Goal: Task Accomplishment & Management: Manage account settings

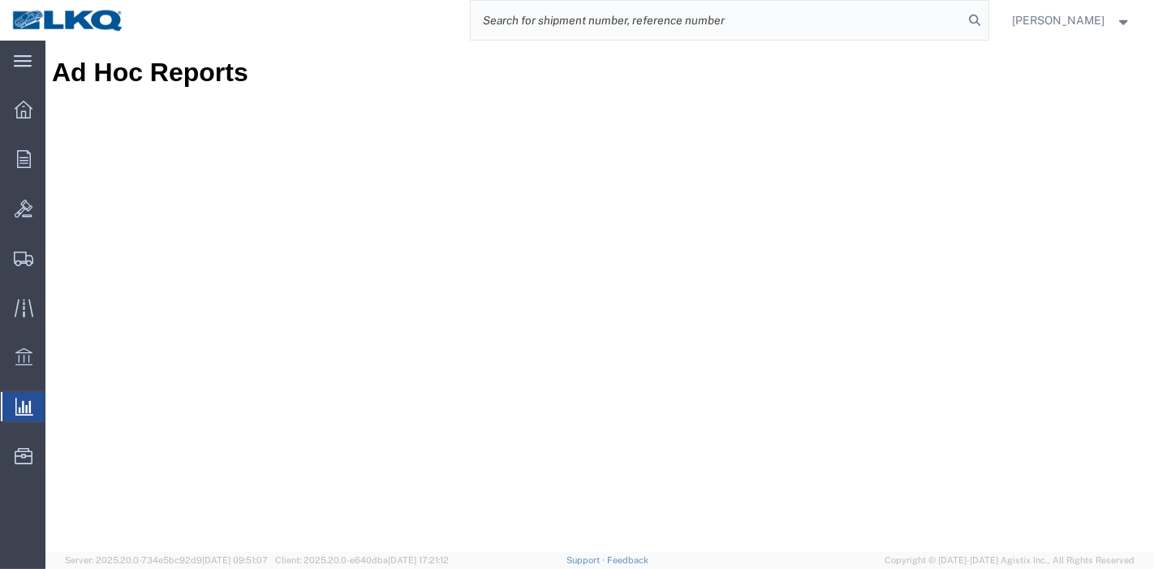
click at [790, 37] on input "search" at bounding box center [718, 20] width 494 height 39
click at [769, 23] on input "search" at bounding box center [718, 20] width 494 height 39
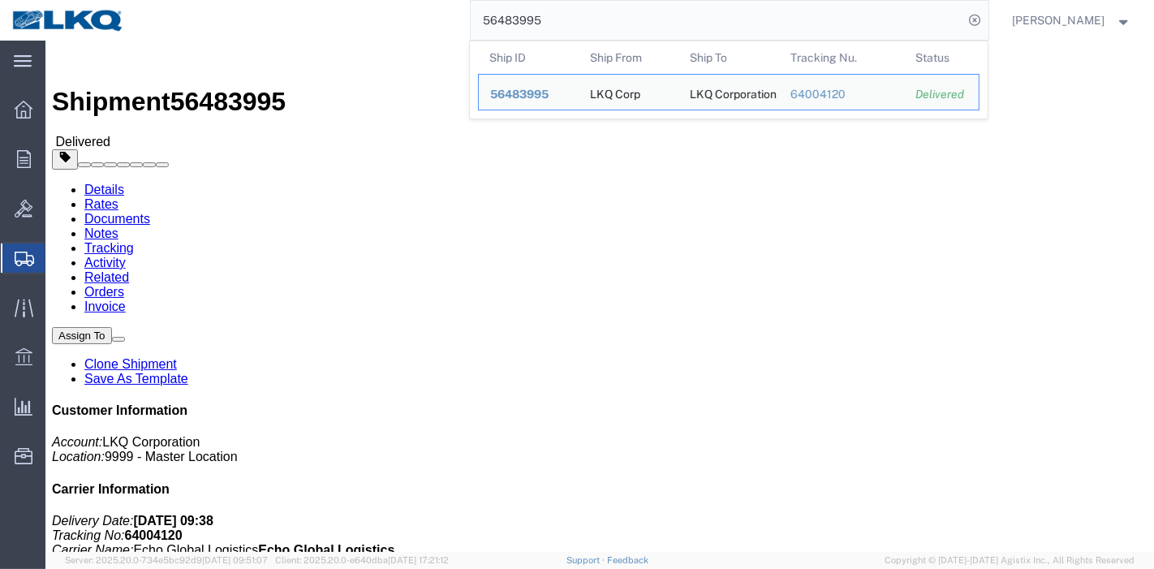
click link "Rates"
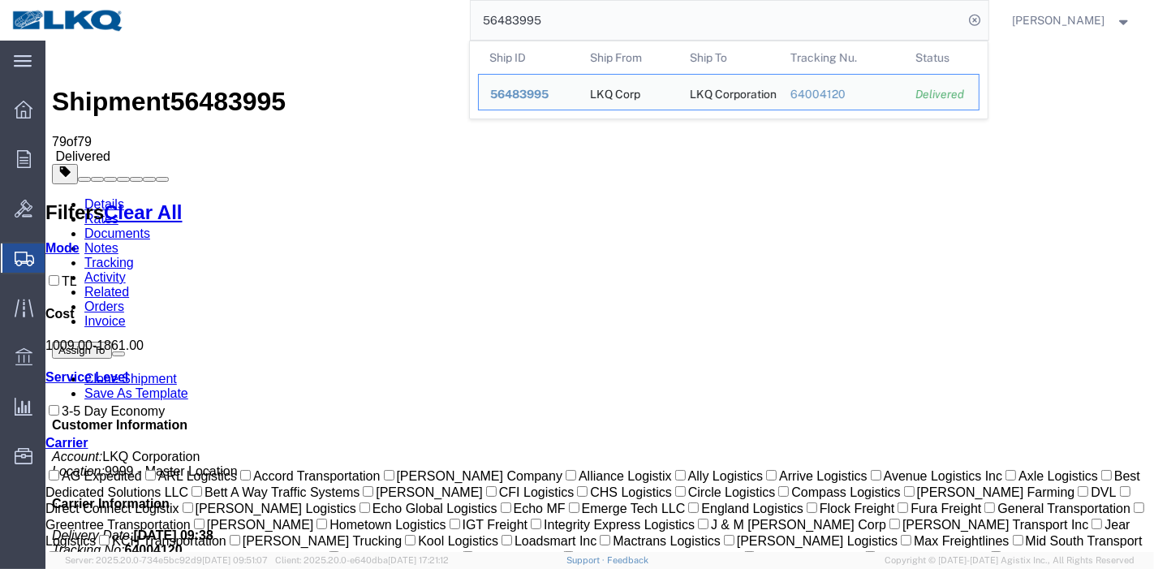
drag, startPoint x: 576, startPoint y: 19, endPoint x: 313, endPoint y: 19, distance: 262.2
click at [313, 19] on div "56483995 Ship ID Ship From Ship To Tracking Nu. Status Ship ID 56483995 Ship Fr…" at bounding box center [562, 20] width 852 height 41
paste input "994028"
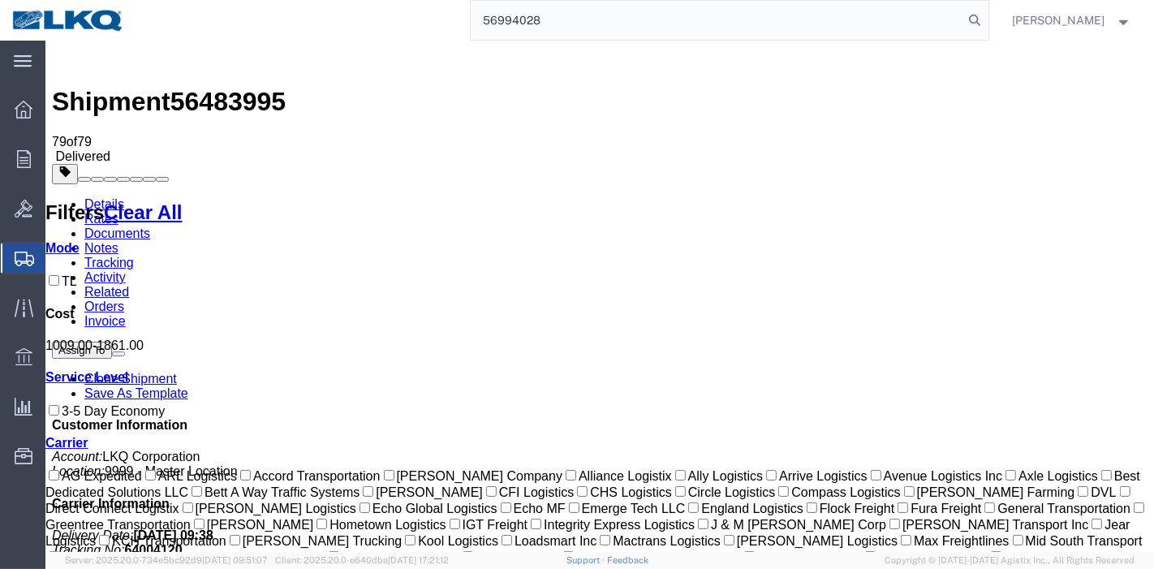
type input "56994028"
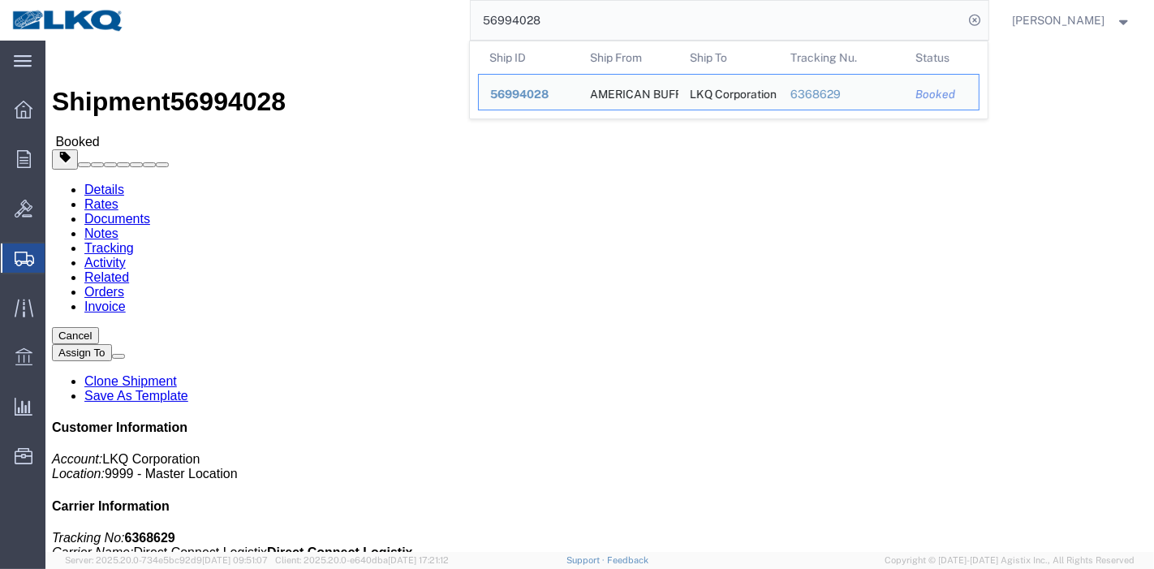
click link "Tracking"
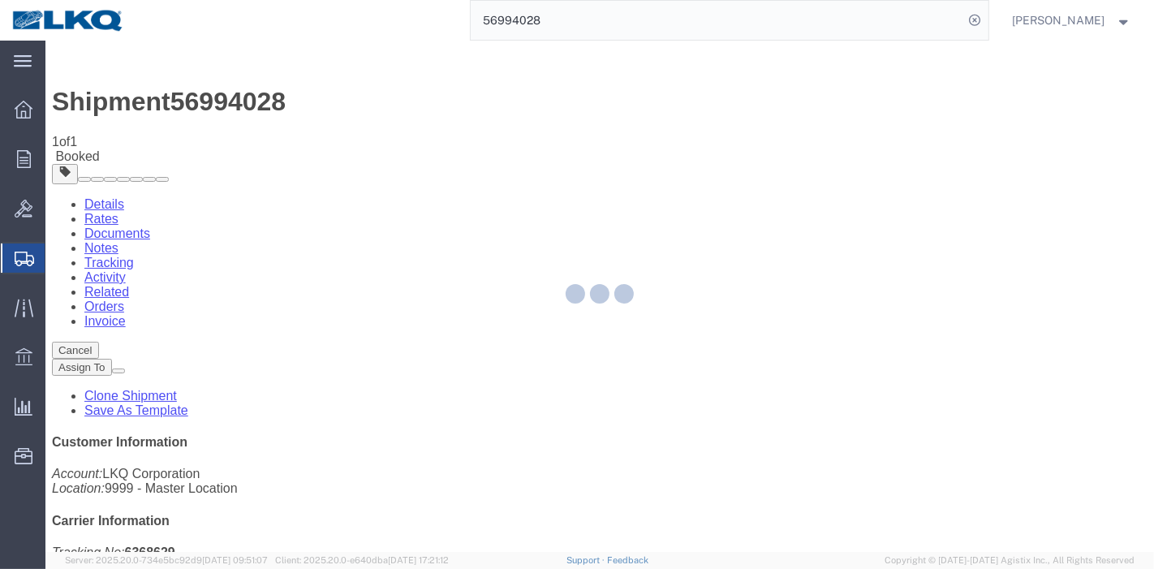
click at [758, 145] on div at bounding box center [599, 296] width 1109 height 511
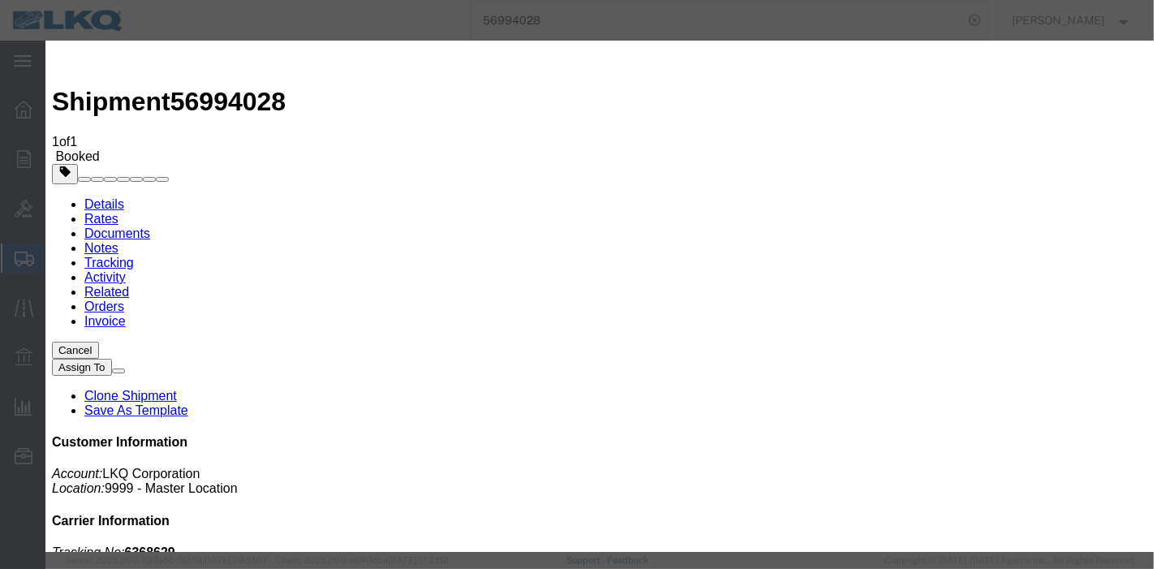
type input "[DATE]"
type input "7:00 PM"
select select "DELIVRED"
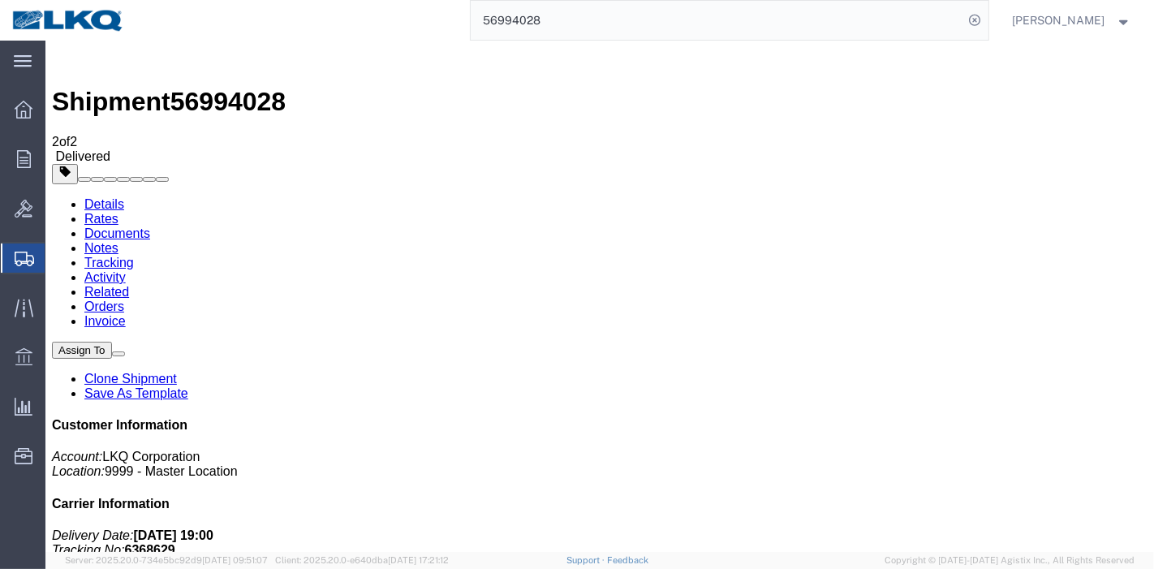
drag, startPoint x: 561, startPoint y: 17, endPoint x: 307, endPoint y: 36, distance: 254.8
click at [307, 36] on div "56994028" at bounding box center [562, 20] width 852 height 41
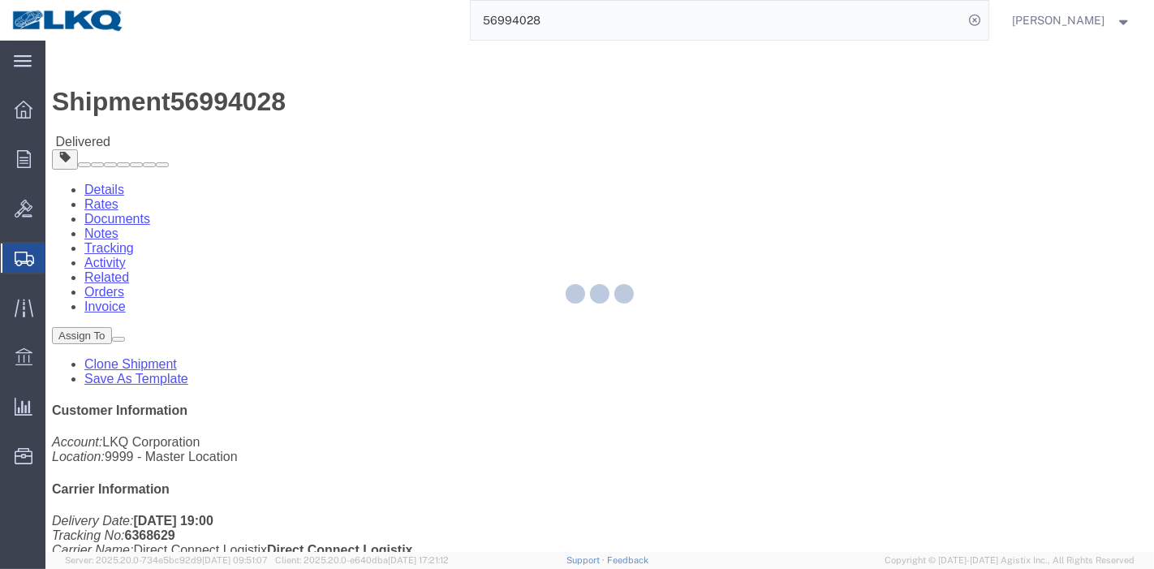
click at [352, 106] on div at bounding box center [599, 296] width 1109 height 511
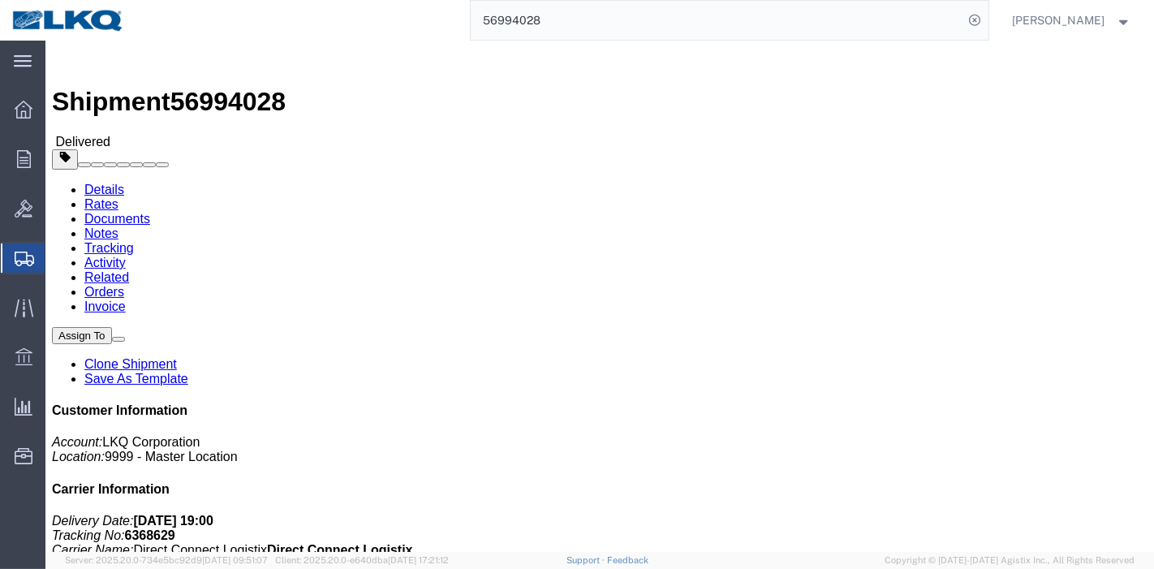
click link "Tracking"
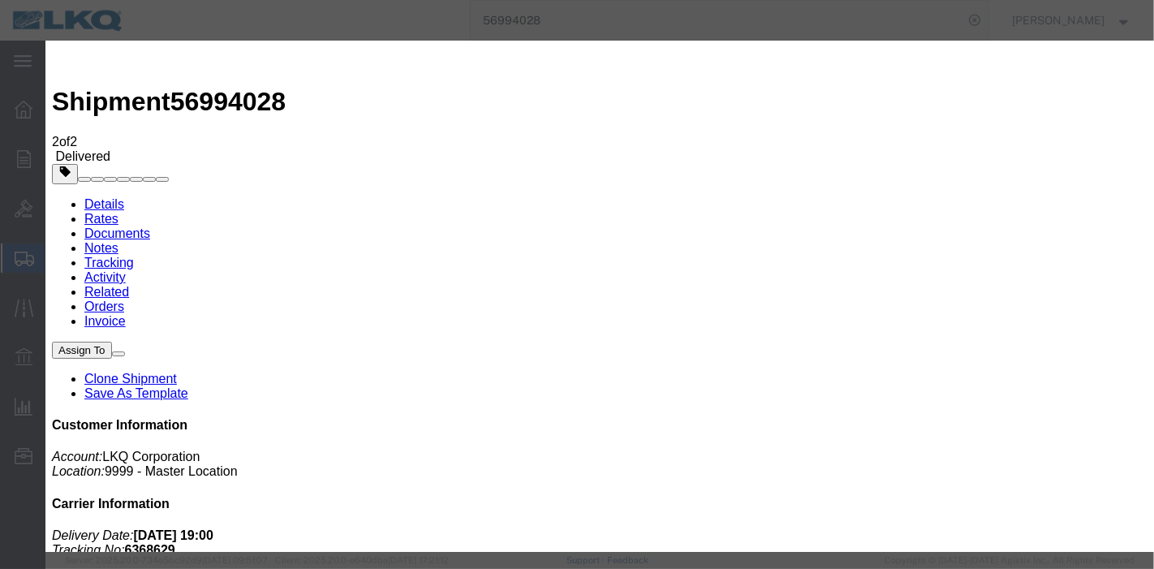
type input "[DATE]"
type input "7:00 PM"
select select "DELIVRED"
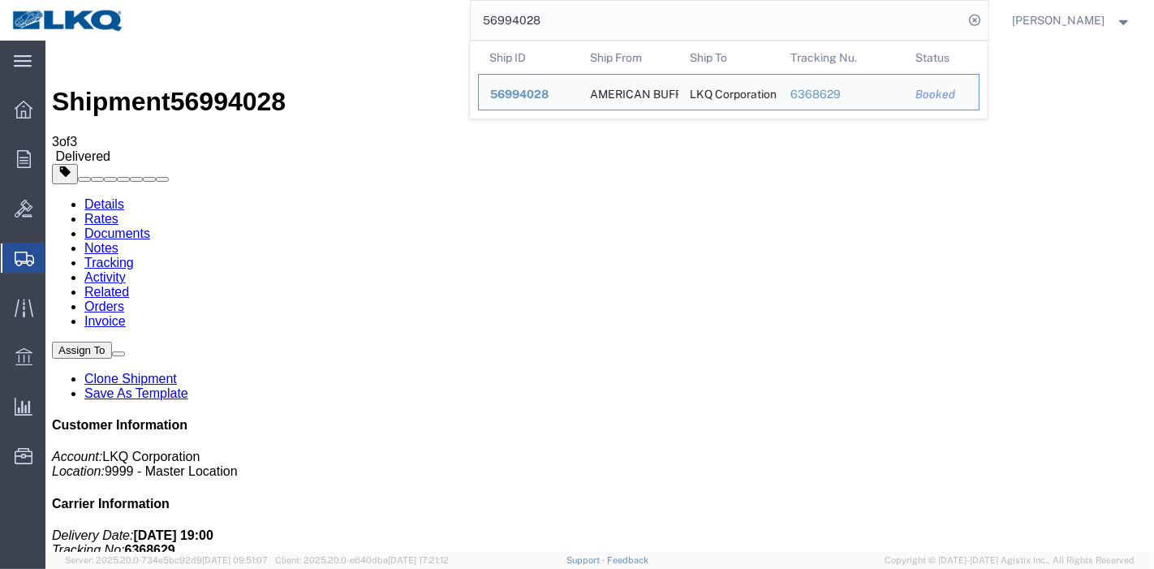
drag, startPoint x: 572, startPoint y: 5, endPoint x: 404, endPoint y: 12, distance: 168.2
click at [404, 12] on div "56994028 Ship ID Ship From Ship To Tracking Nu. Status Ship ID 56994028 Ship Fr…" at bounding box center [562, 20] width 852 height 41
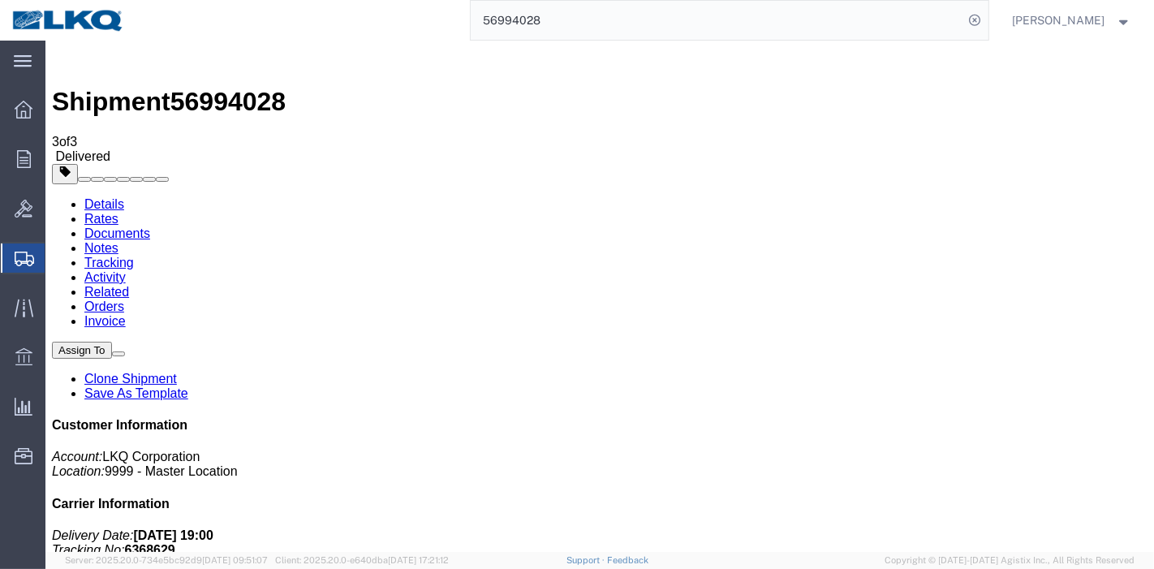
paste input "593281"
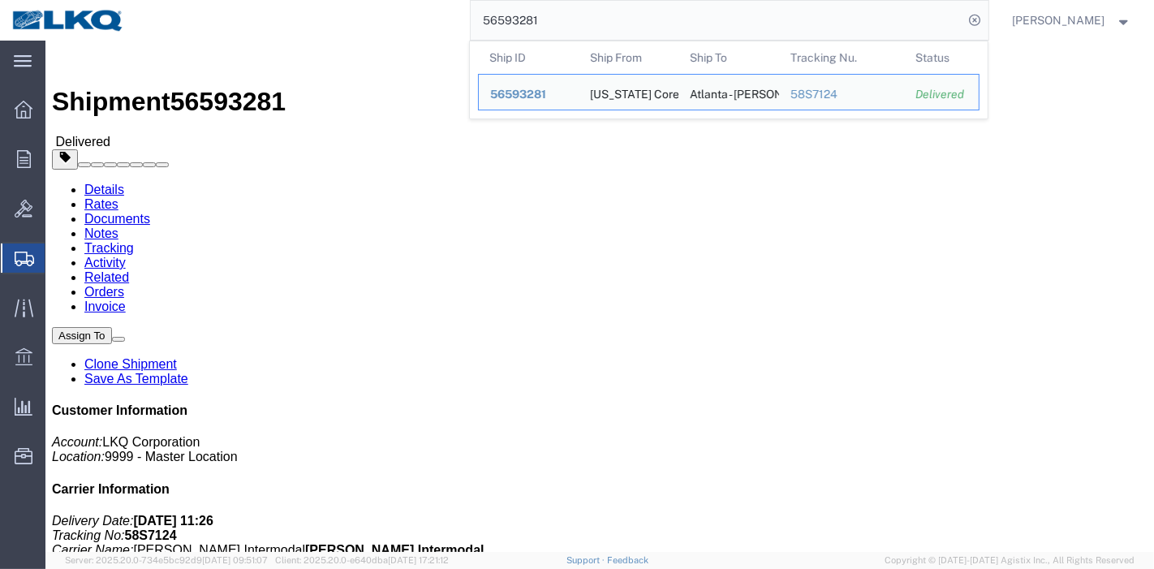
click at [427, 24] on div "56593281 Ship ID Ship From Ship To Tracking Nu. Status Ship ID 56593281 Ship Fr…" at bounding box center [562, 20] width 852 height 41
paste input "621380"
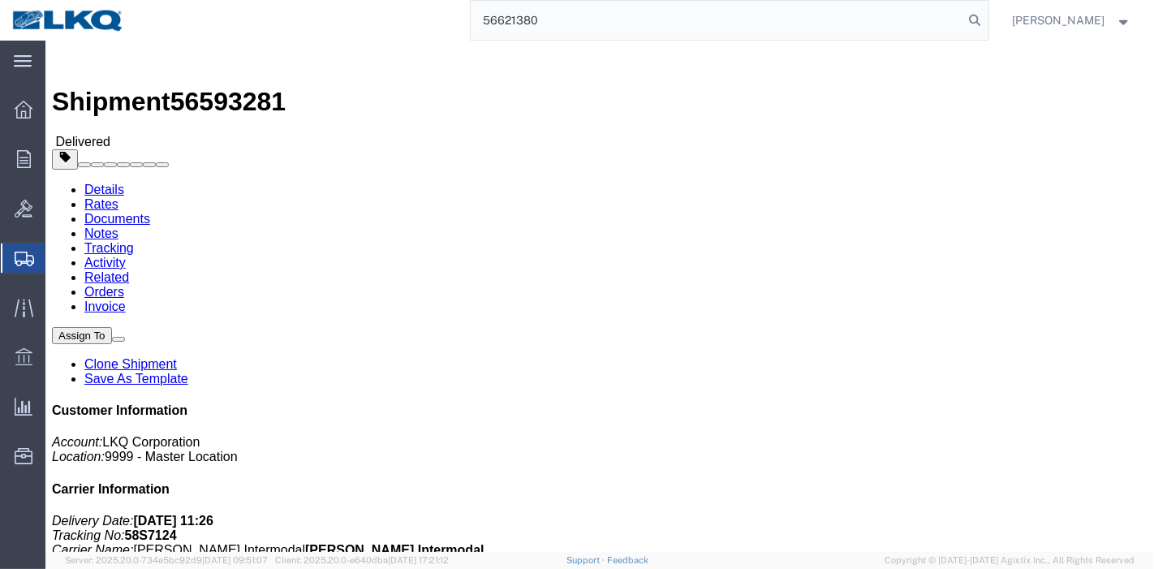
type input "56621380"
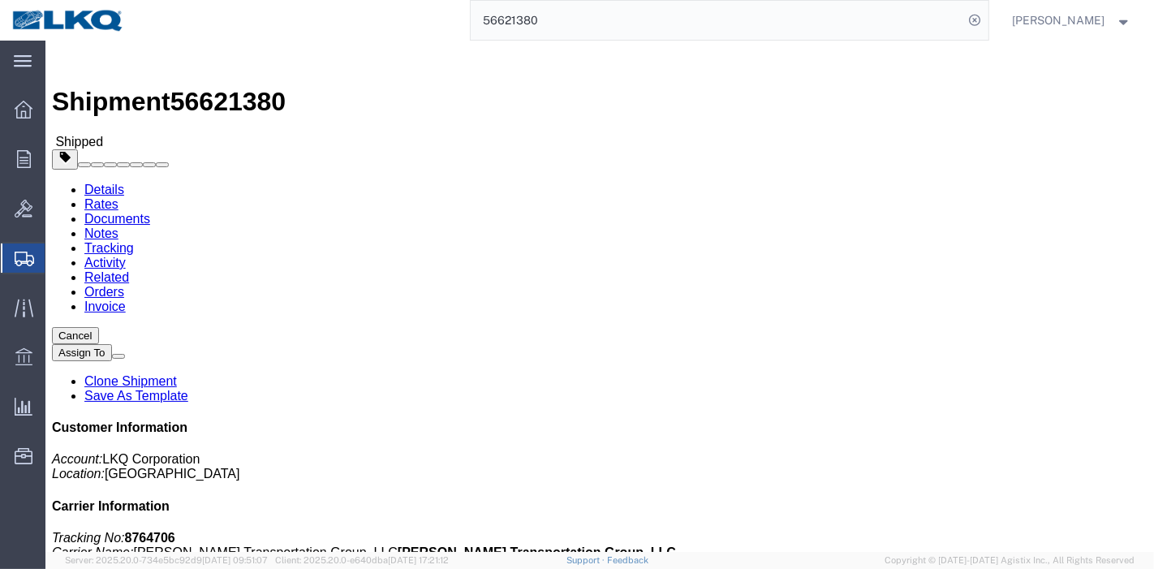
click link "Tracking"
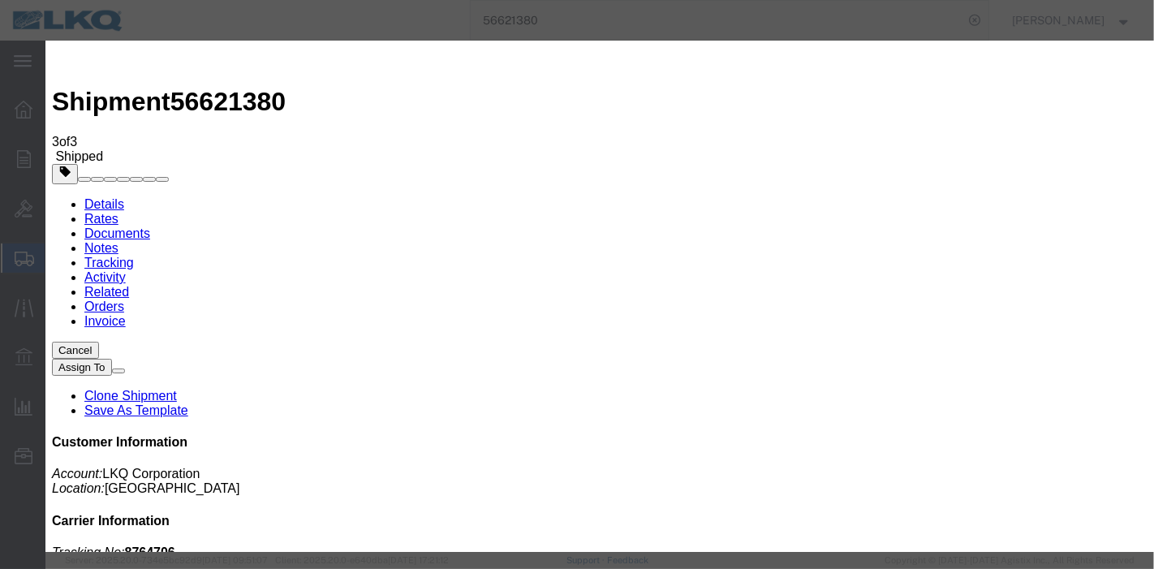
type input "[DATE]"
type input "7:00 PM"
select select "DELIVRED"
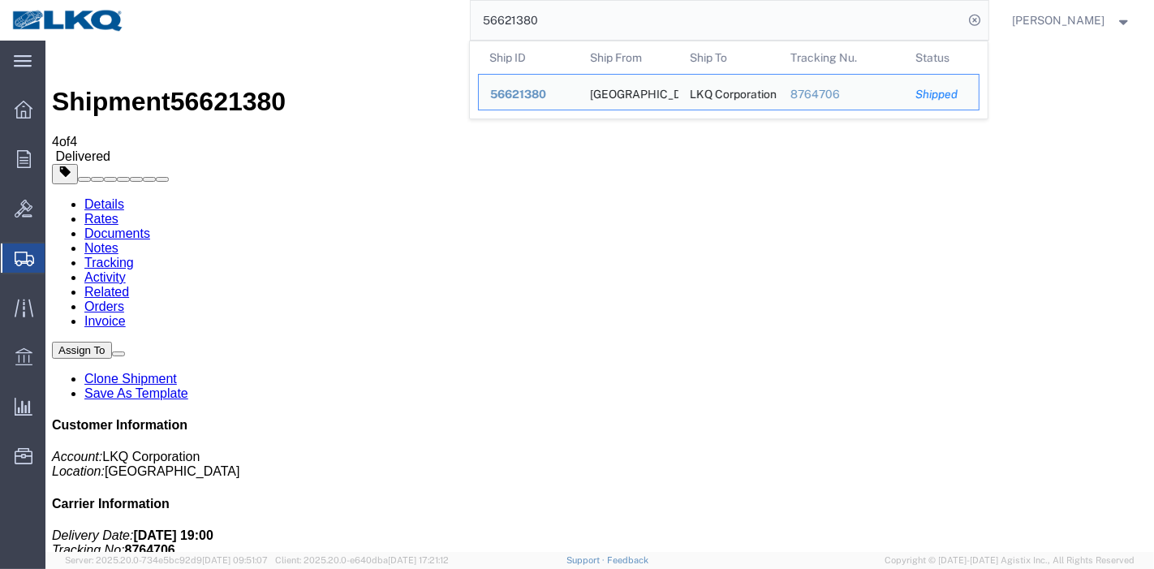
drag, startPoint x: 580, startPoint y: 23, endPoint x: 465, endPoint y: 22, distance: 114.5
click at [465, 22] on div "56621380 Ship ID Ship From Ship To Tracking Nu. Status Ship ID 56621380 Ship Fr…" at bounding box center [562, 20] width 852 height 41
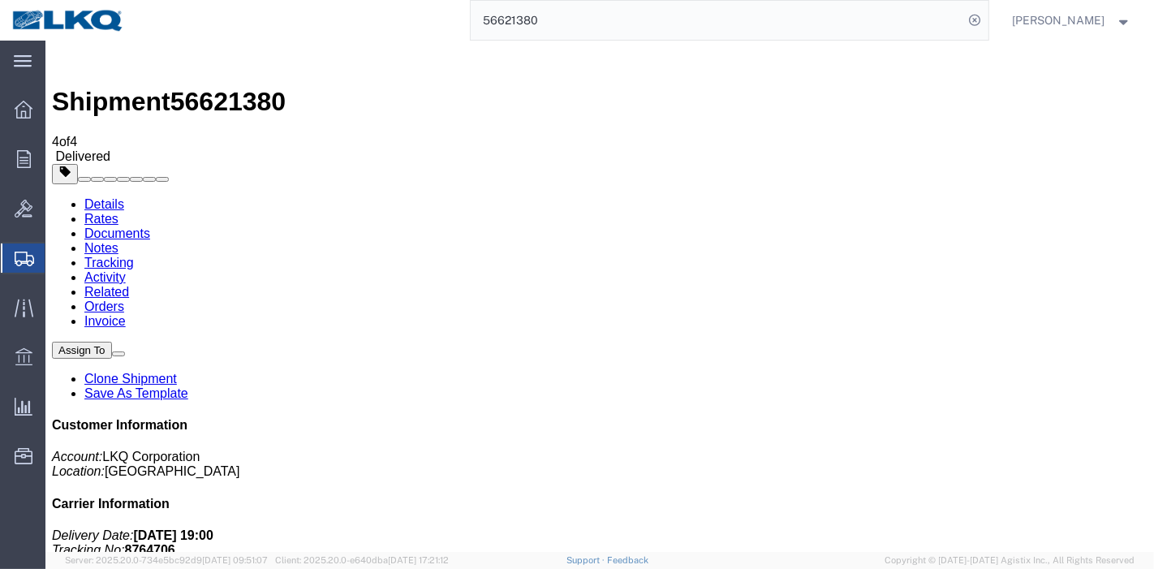
paste input "880622"
type input "56880622"
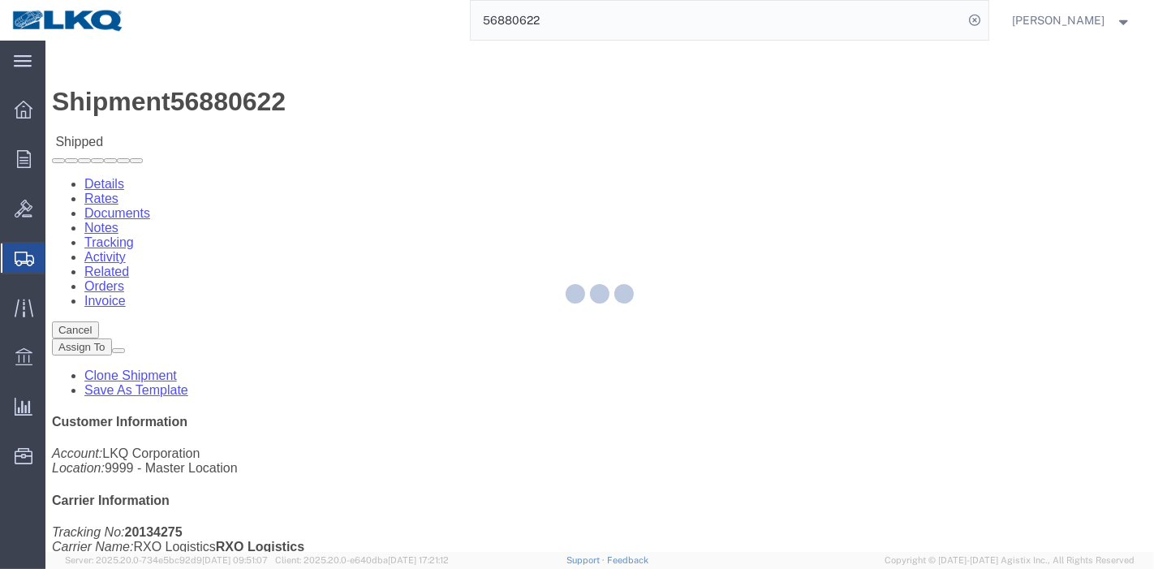
click at [350, 112] on div at bounding box center [599, 296] width 1109 height 511
click at [350, 103] on div at bounding box center [599, 296] width 1109 height 511
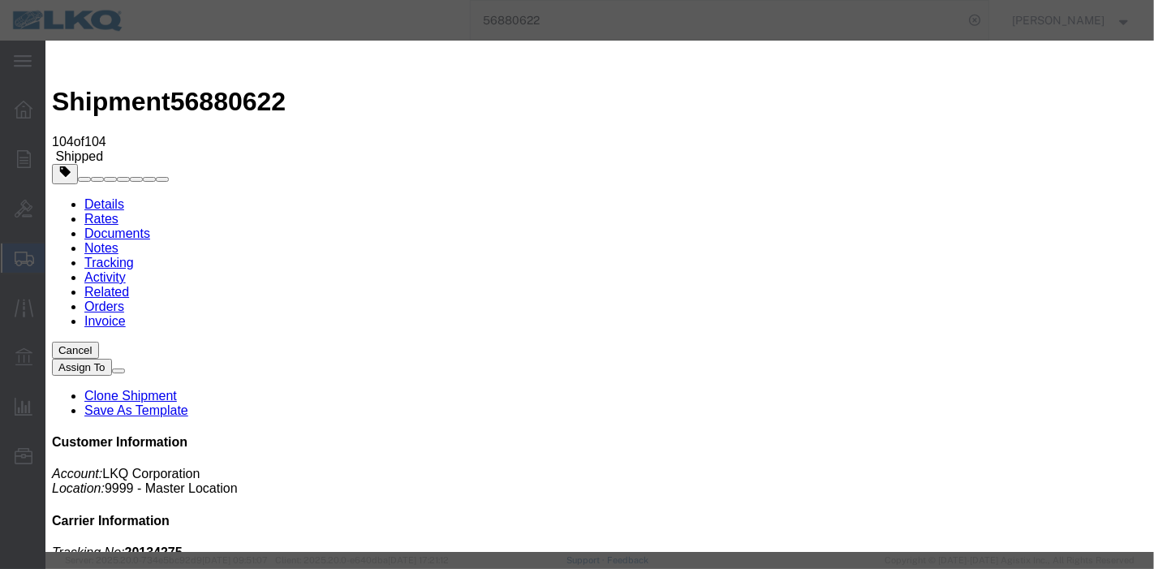
type input "[DATE]"
type input "7:00 PM"
select select "DELIVRED"
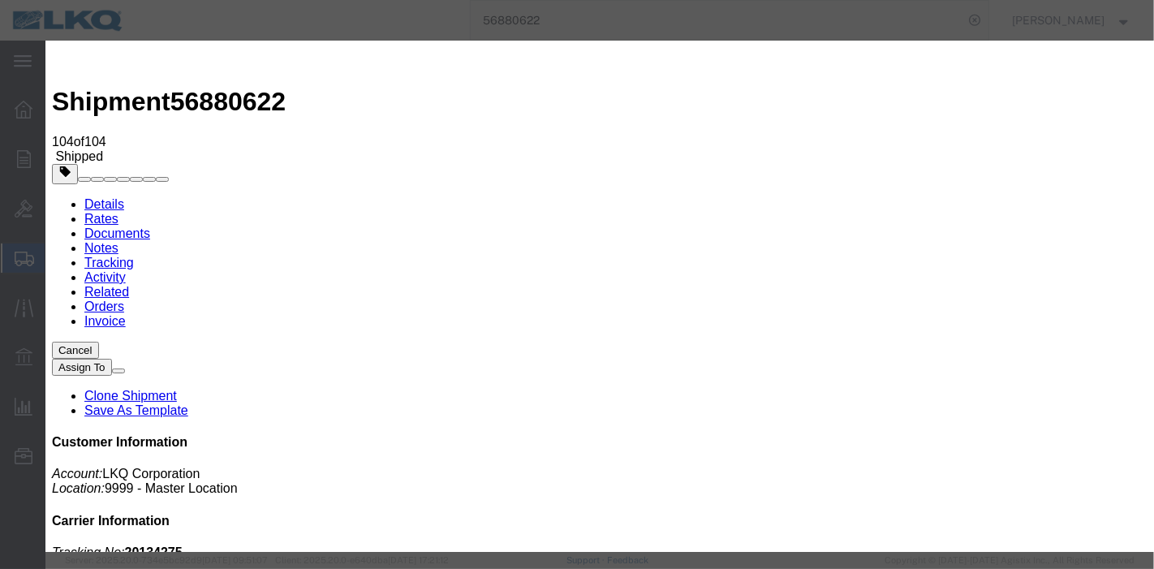
type input "[DATE]"
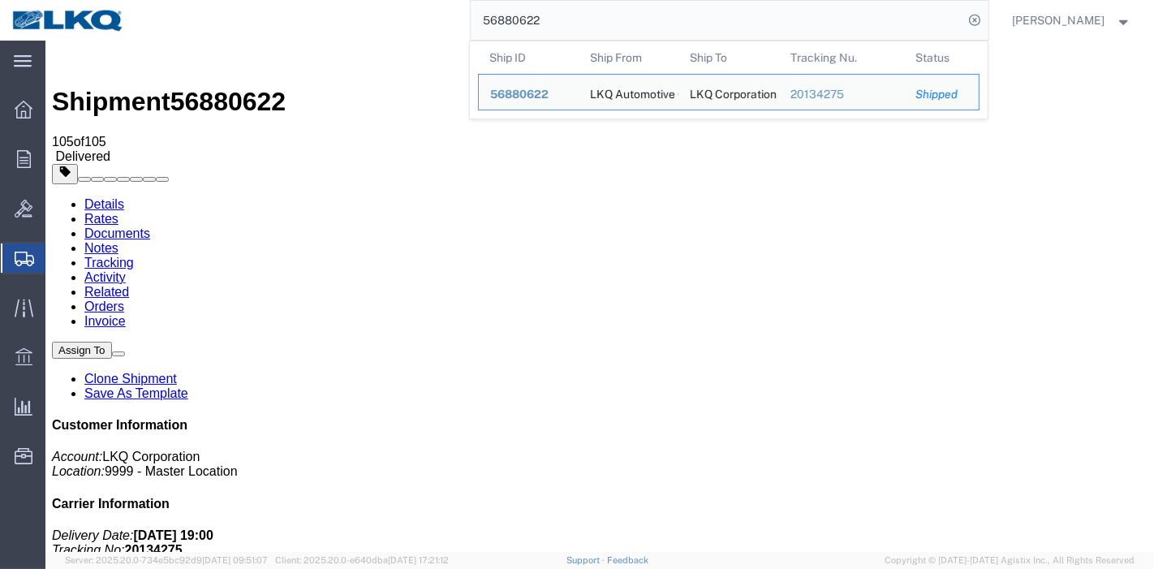
drag, startPoint x: 593, startPoint y: 60, endPoint x: 339, endPoint y: 42, distance: 253.9
paste input "97876"
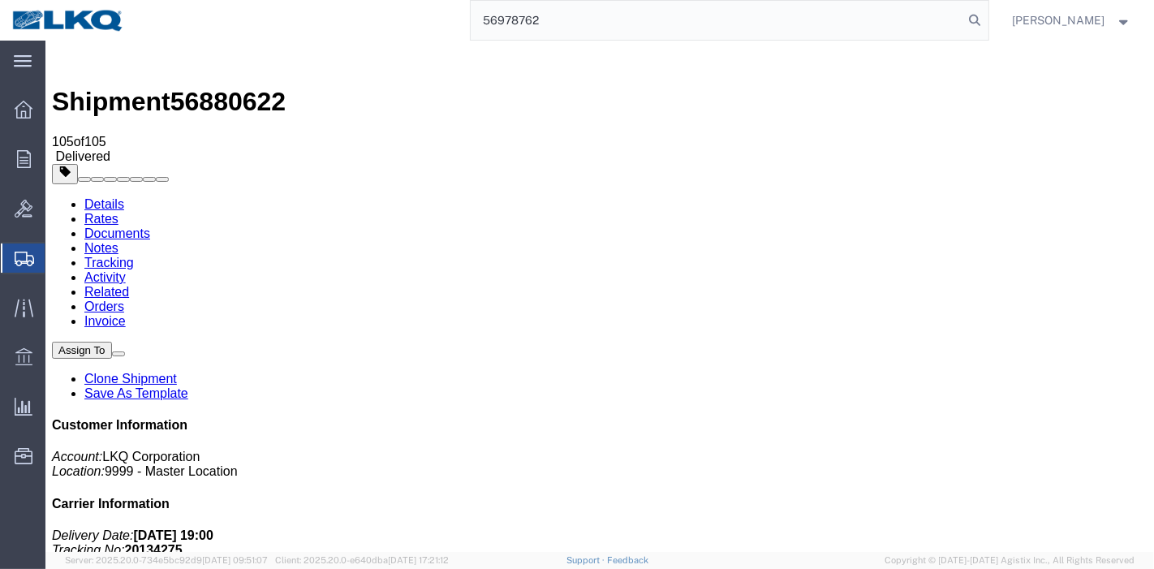
type input "56978762"
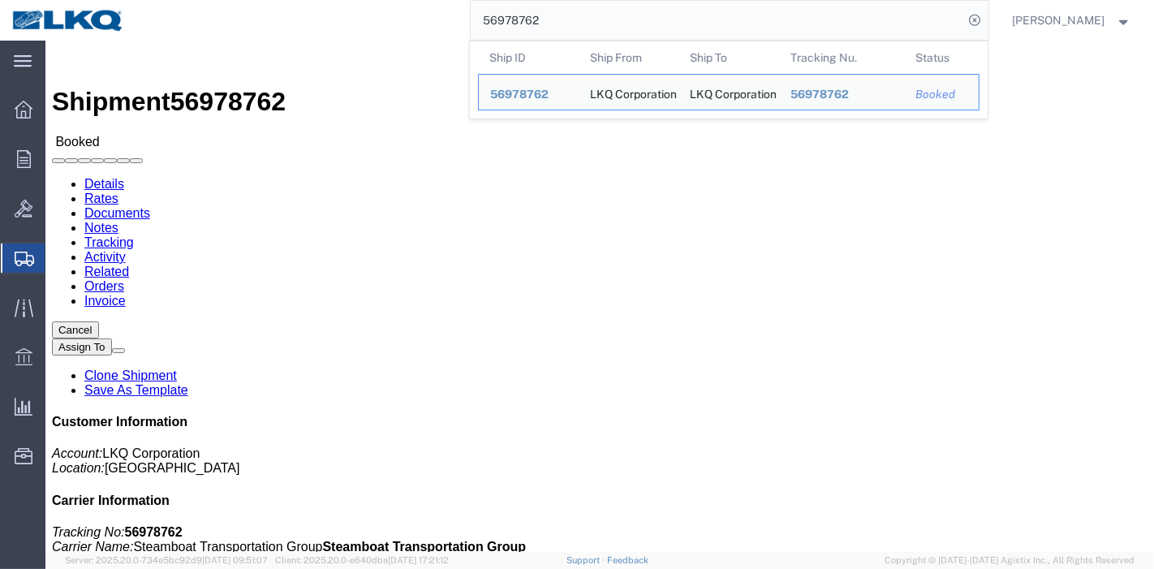
click link "Tracking"
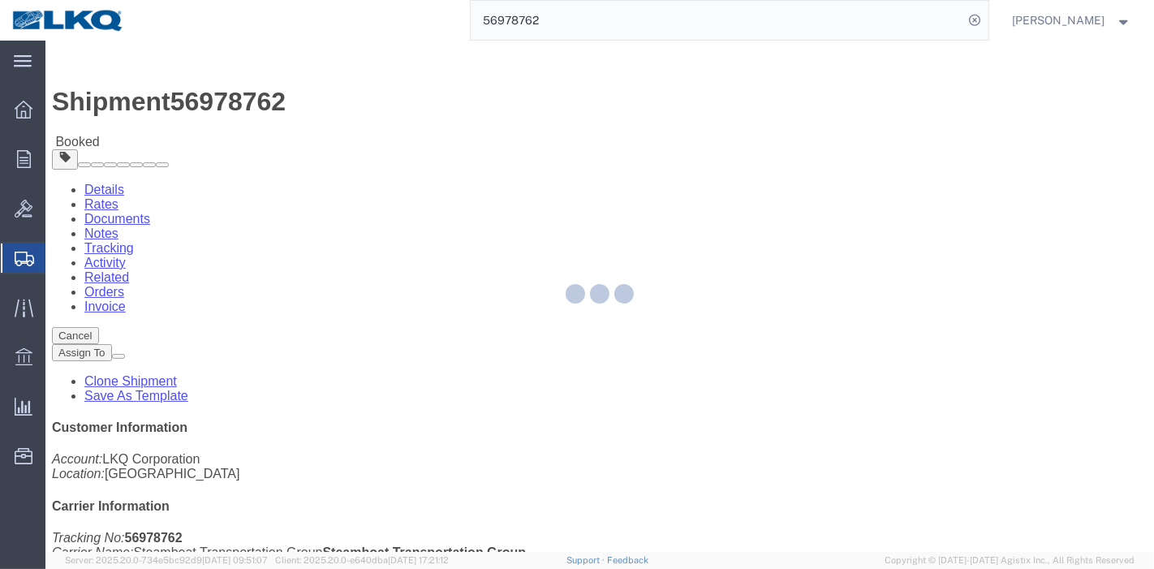
click at [357, 105] on div at bounding box center [599, 296] width 1109 height 511
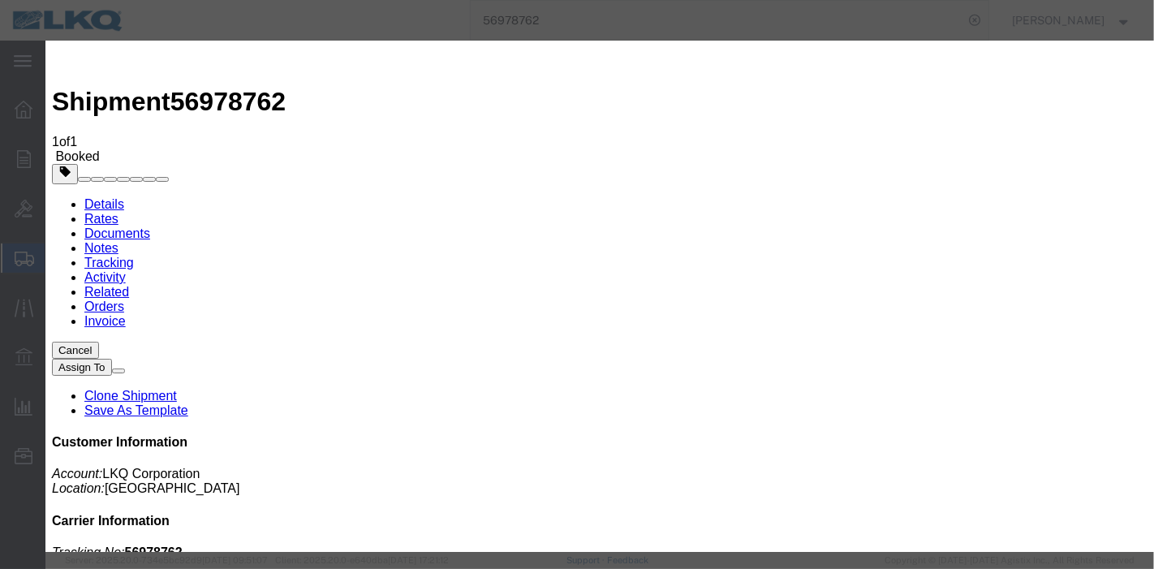
type input "[DATE]"
type input "7:00 PM"
select select "DELIVRED"
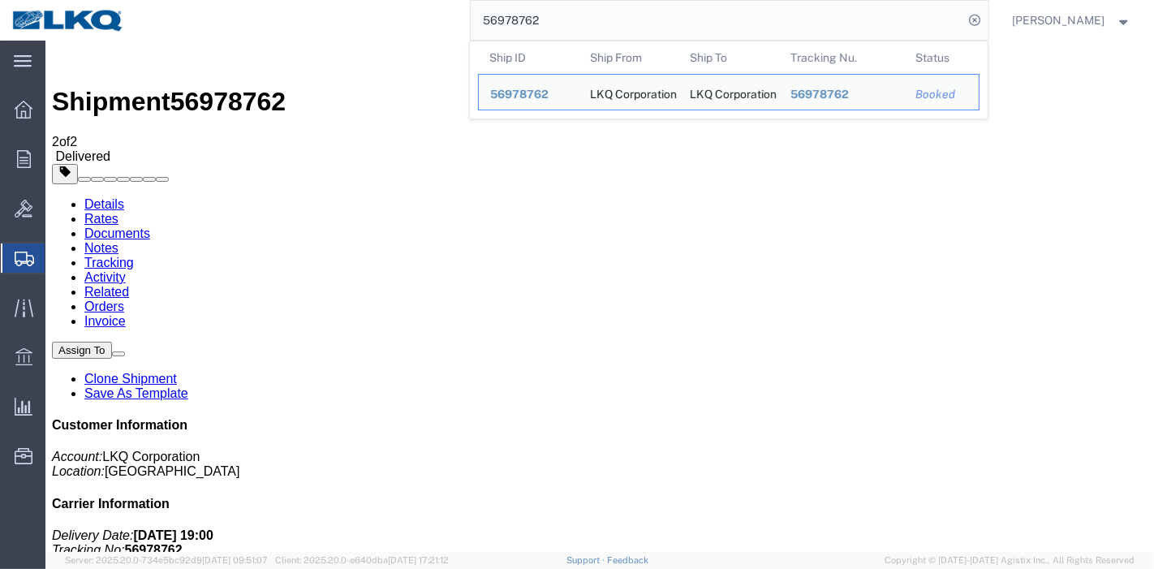
drag, startPoint x: 560, startPoint y: 27, endPoint x: 359, endPoint y: 15, distance: 201.7
click at [366, 15] on div "56978762 Ship ID Ship From Ship To Tracking Nu. Status Ship ID 56978762 Ship Fr…" at bounding box center [562, 20] width 852 height 41
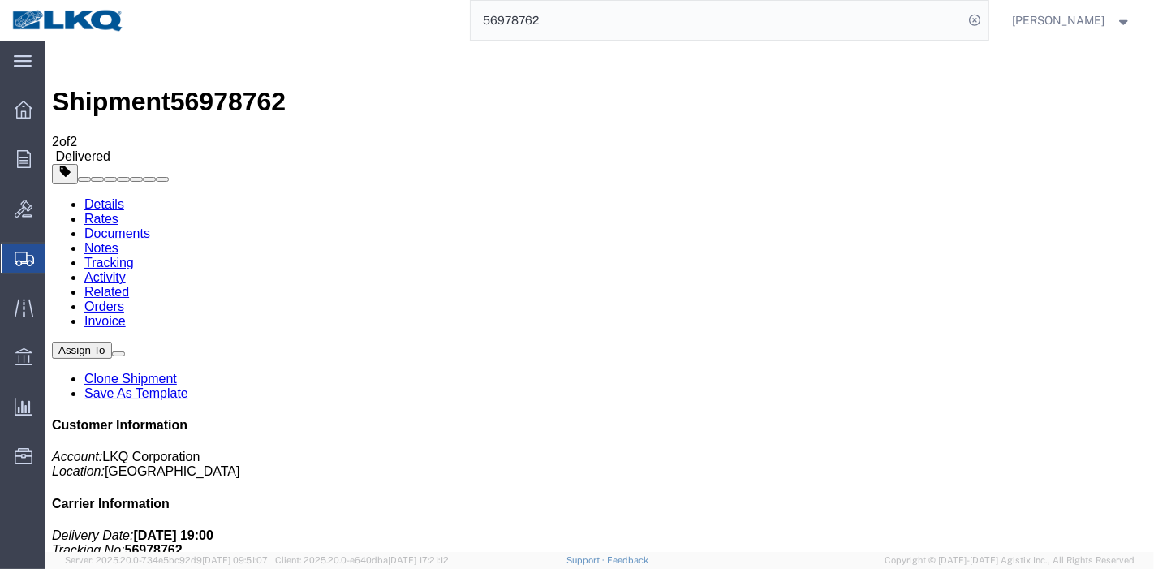
paste input "98055"
type input "56998055"
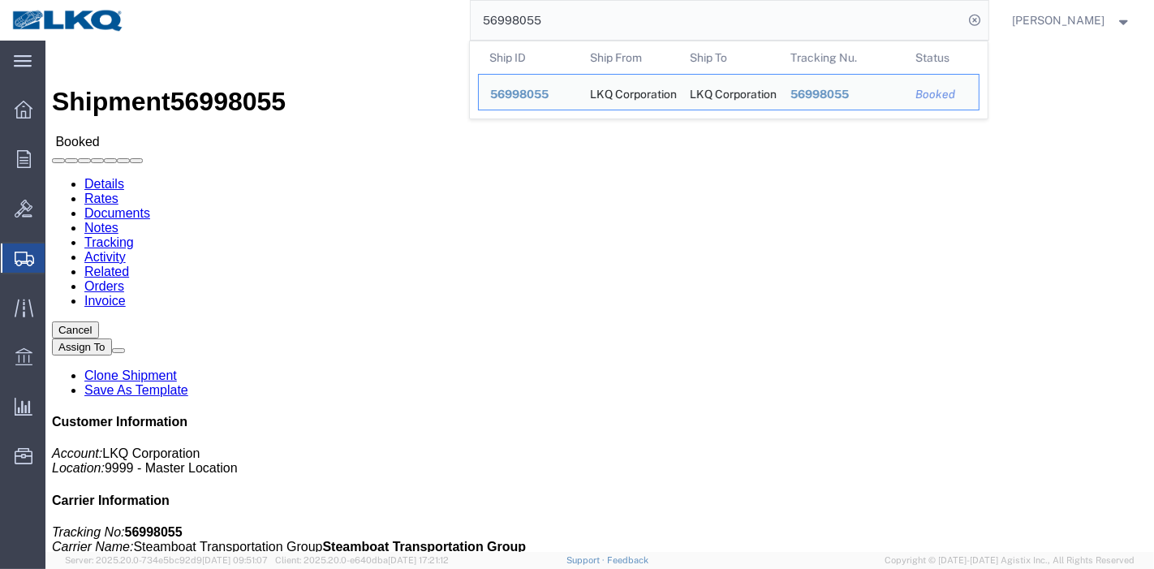
click body "Shipment 56998055 Booked Details Rates Documents Notes Tracking Activity Relate…"
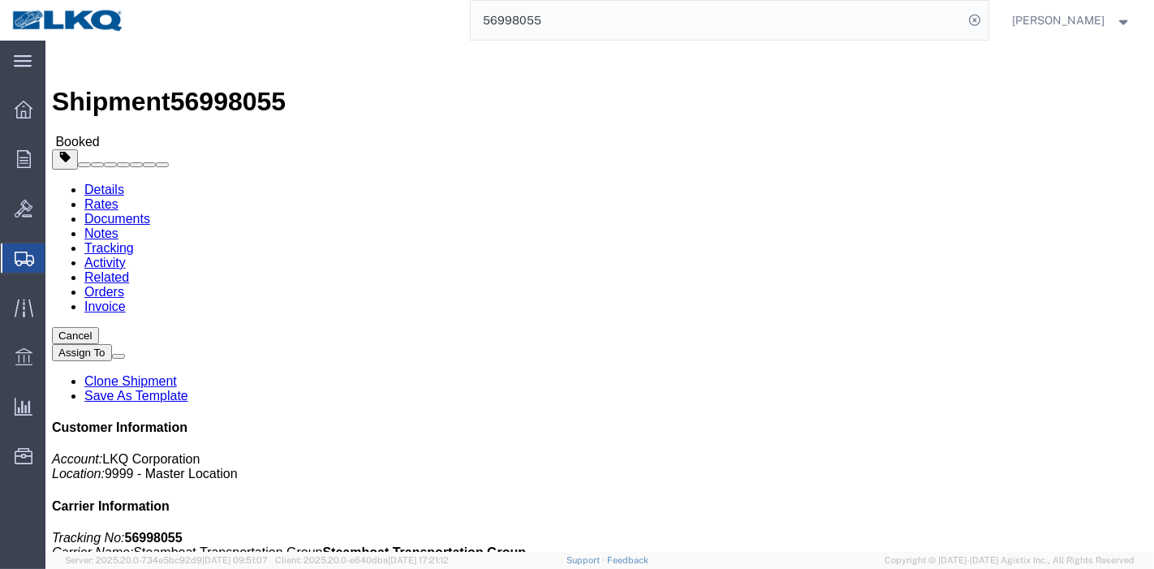
click link "Tracking"
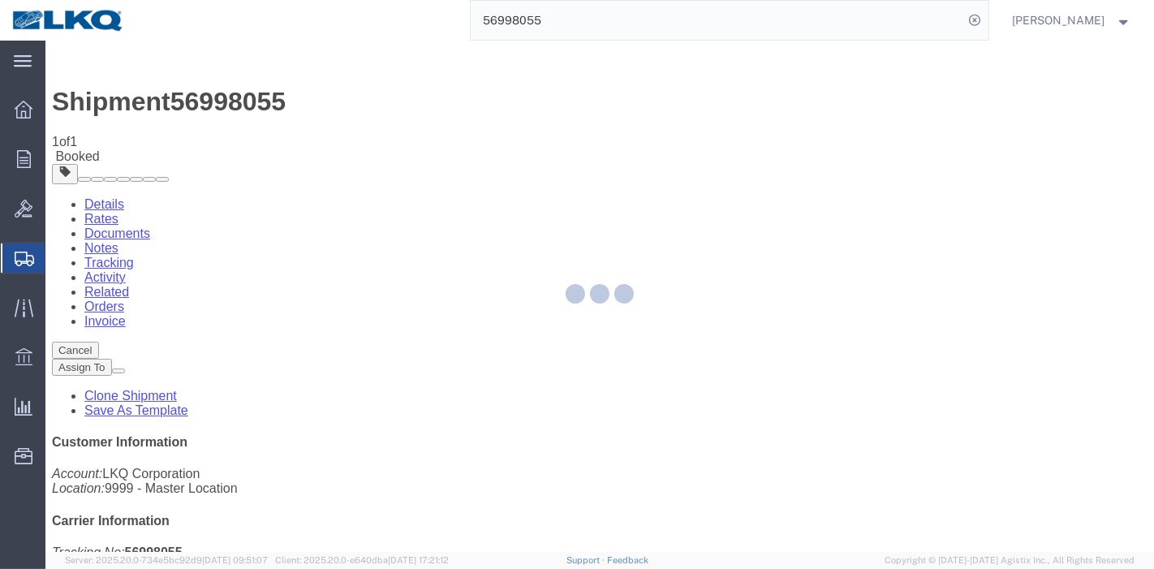
click at [754, 149] on div at bounding box center [599, 296] width 1109 height 511
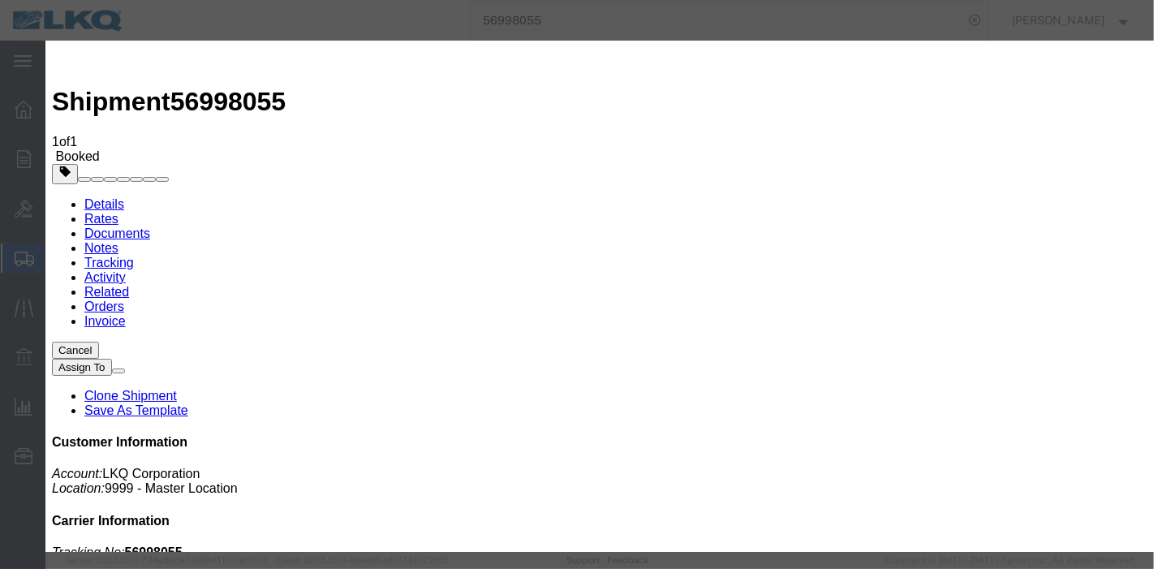
type input "[DATE]"
type input "7:00 PM"
select select "DELIVRED"
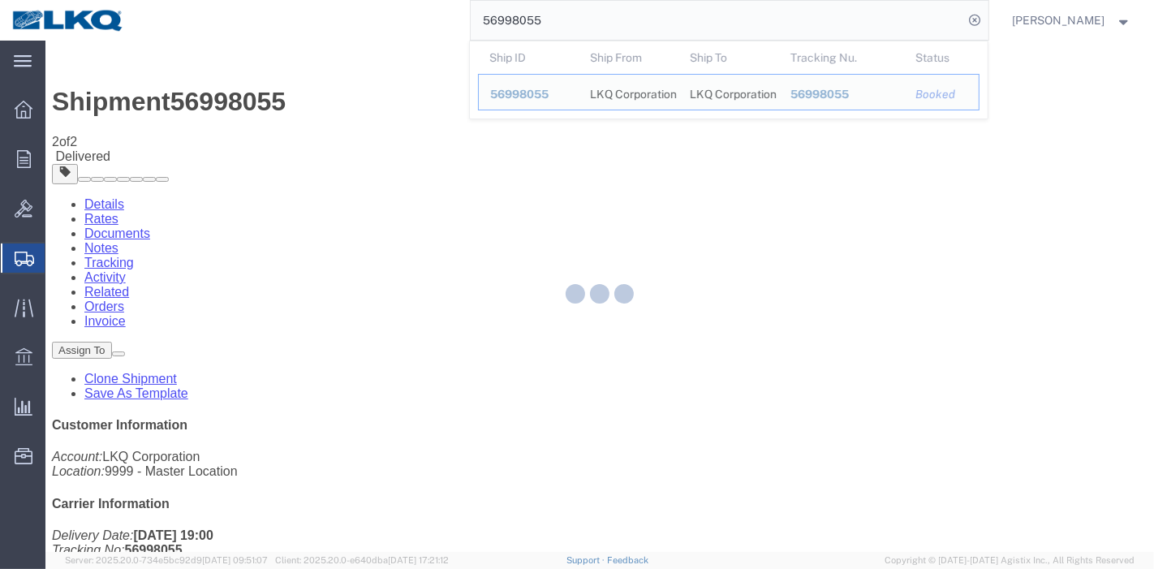
drag, startPoint x: 606, startPoint y: 6, endPoint x: 362, endPoint y: 8, distance: 243.5
click at [362, 8] on div "56998055 Ship ID Ship From Ship To Tracking Nu. Status Ship ID 56998055 Ship Fr…" at bounding box center [562, 20] width 852 height 41
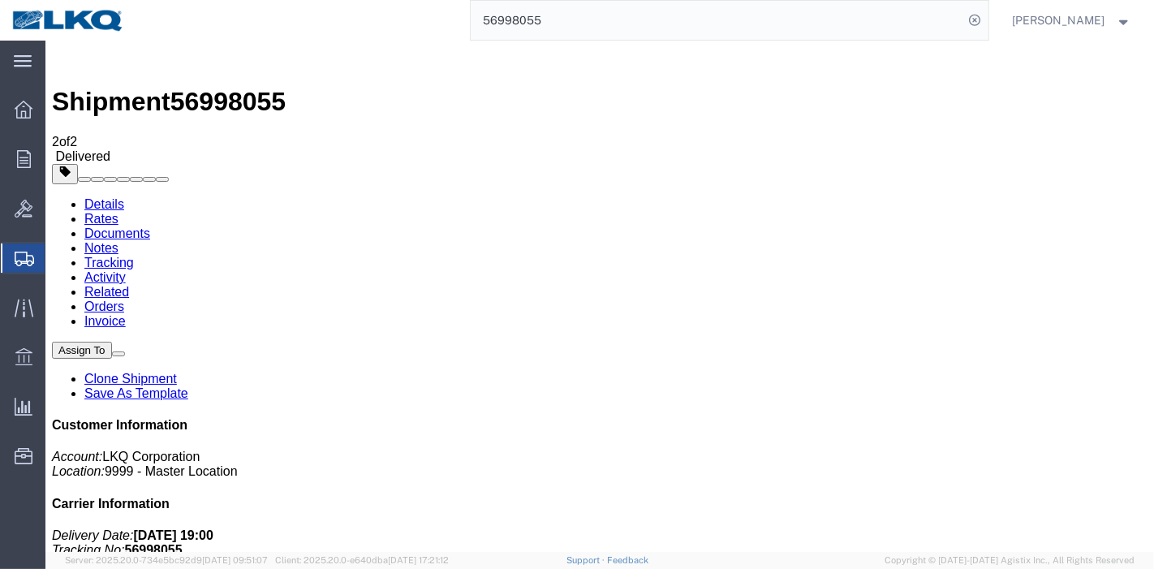
paste input "4147"
type input "56994147"
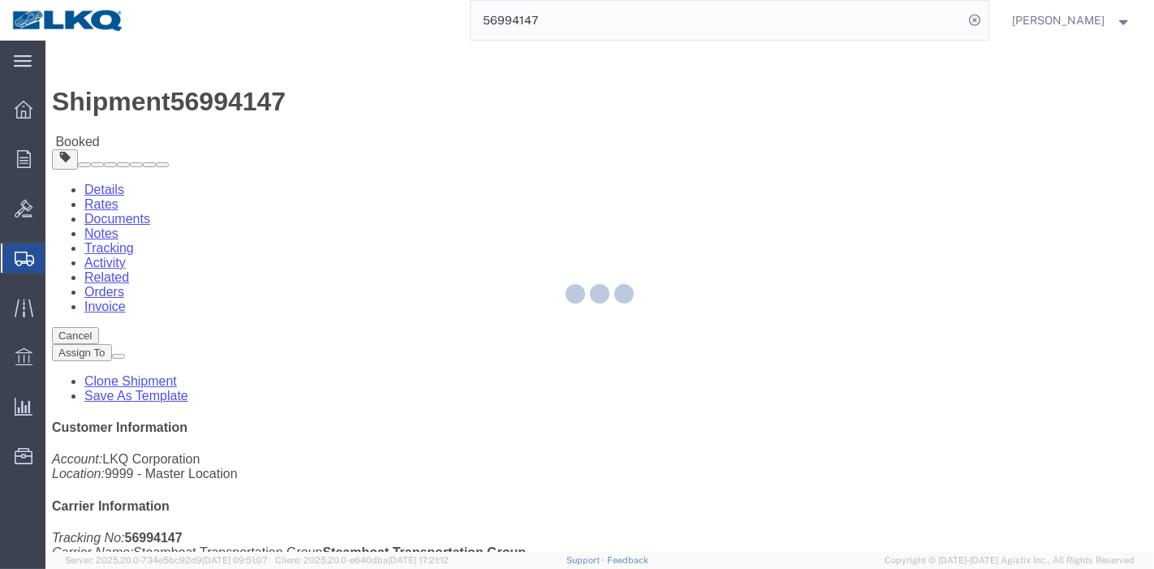
click at [350, 101] on div at bounding box center [599, 296] width 1109 height 511
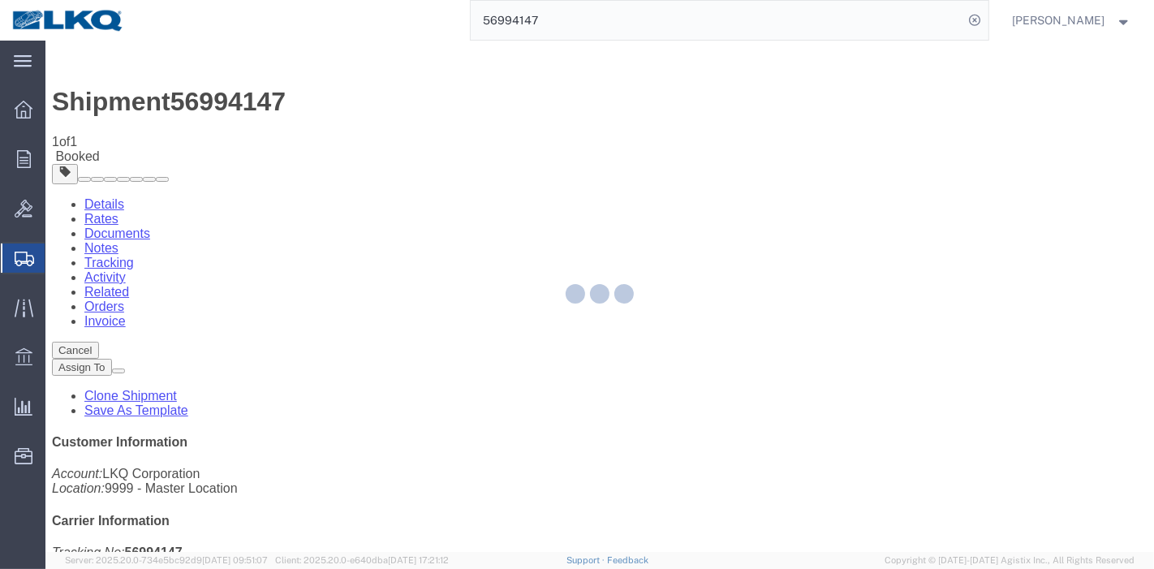
click at [777, 154] on div at bounding box center [599, 296] width 1109 height 511
click at [755, 141] on div at bounding box center [599, 296] width 1109 height 511
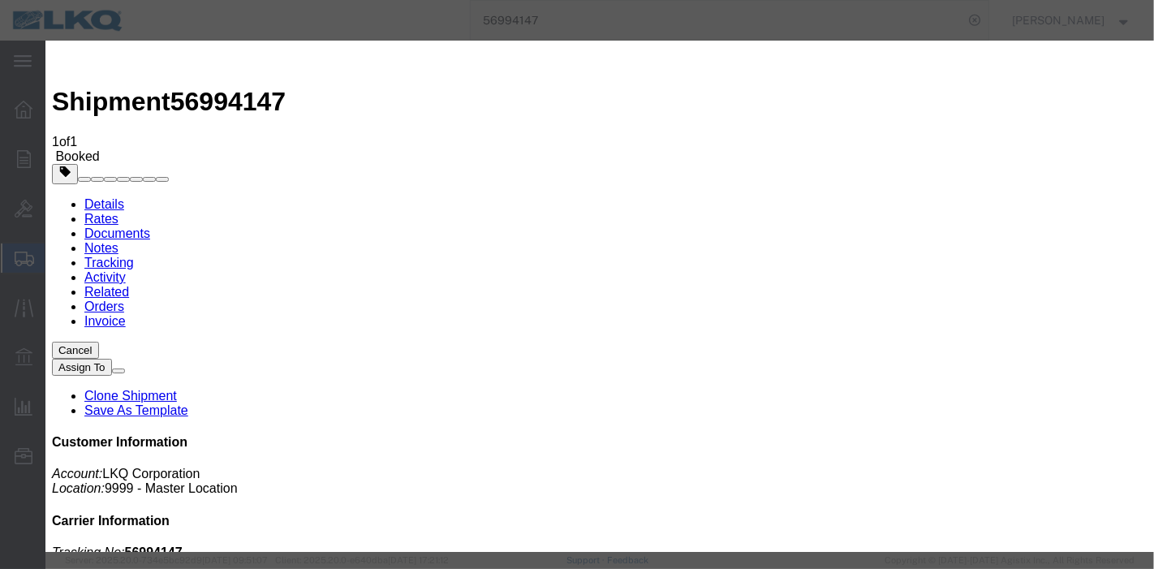
type input "[DATE]"
type input "7:00 PM"
select select "DELIVRED"
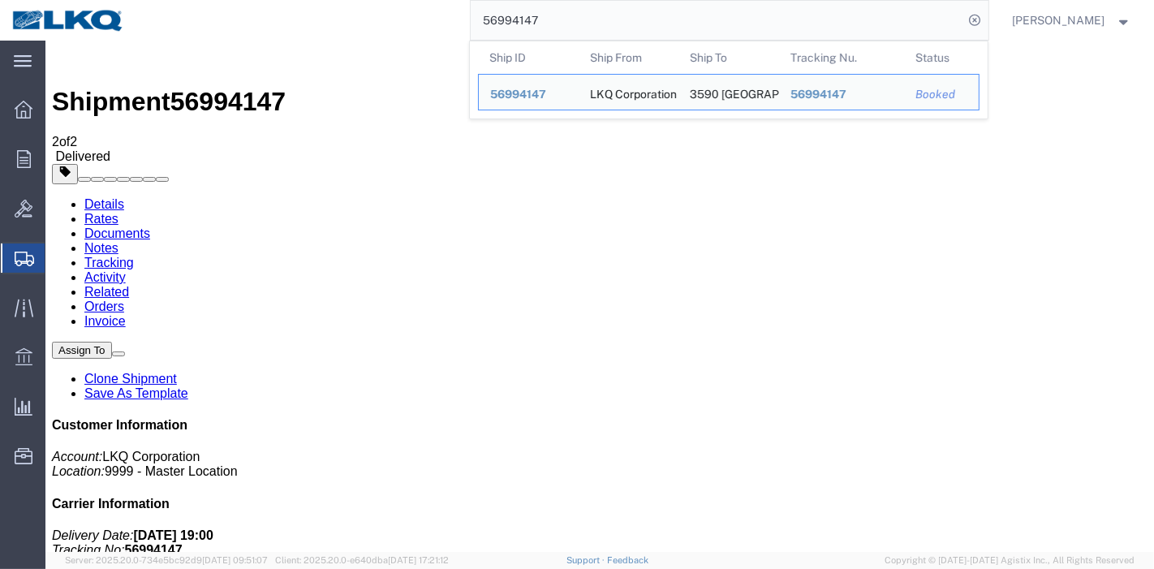
drag, startPoint x: 543, startPoint y: 12, endPoint x: 386, endPoint y: 15, distance: 157.5
click at [386, 15] on div "56994147 Ship ID Ship From Ship To Tracking Nu. Status Ship ID 56994147 Ship Fr…" at bounding box center [562, 20] width 852 height 41
paste input "81925"
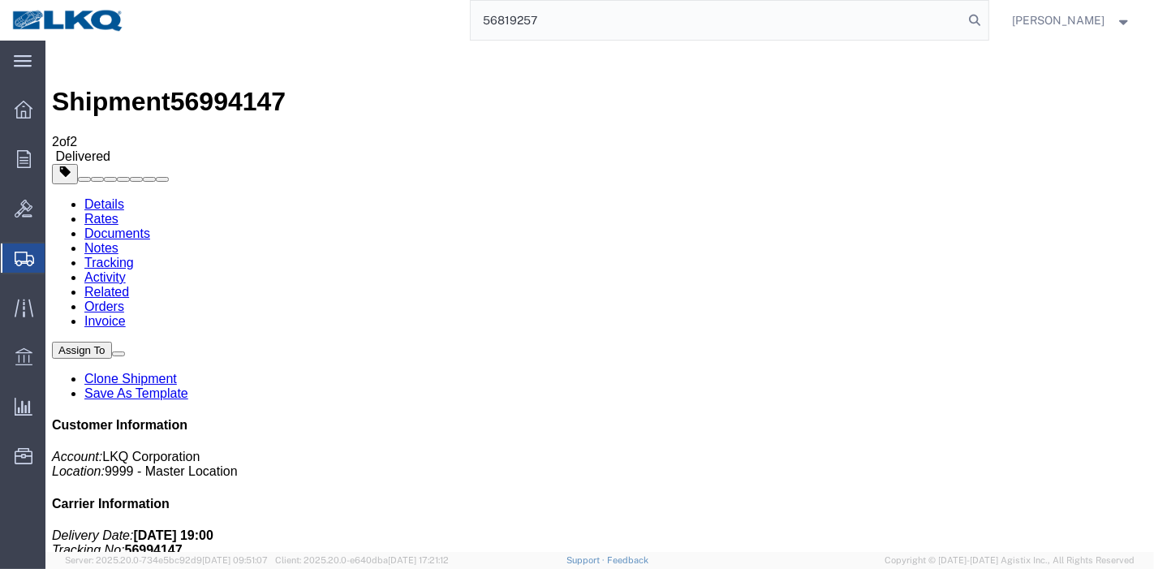
type input "56819257"
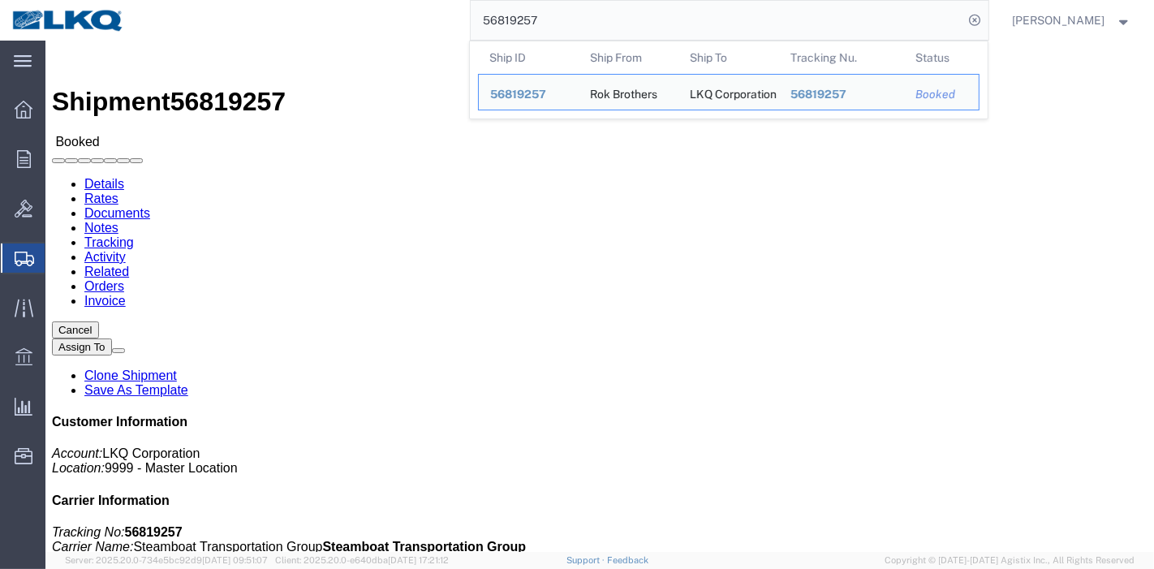
click body "Shipment 56819257 Booked Details Rates Documents Notes Tracking Activity Relate…"
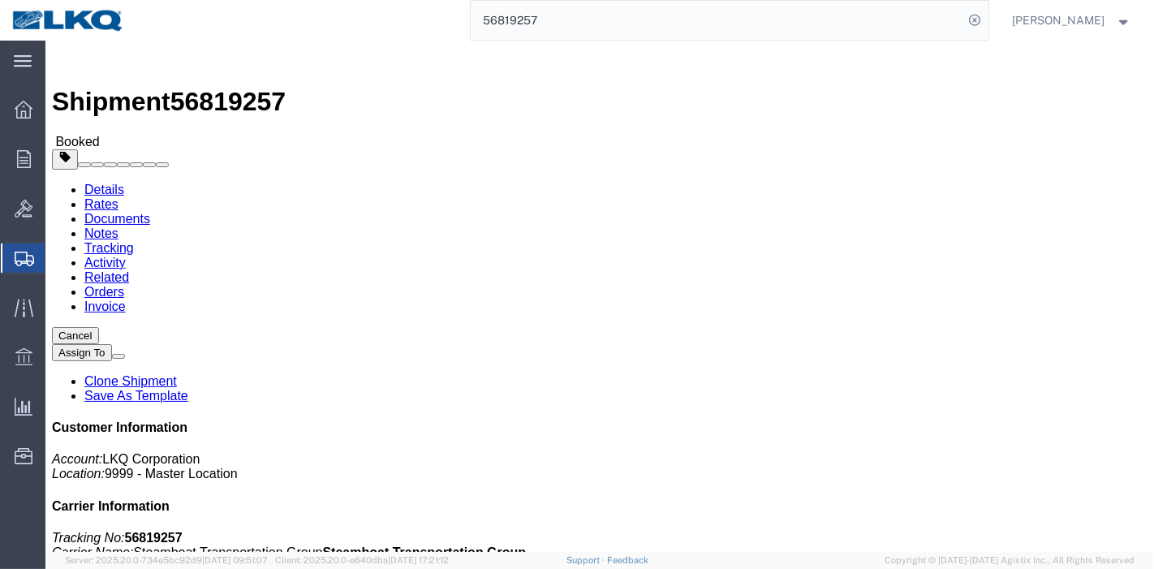
click link "Tracking"
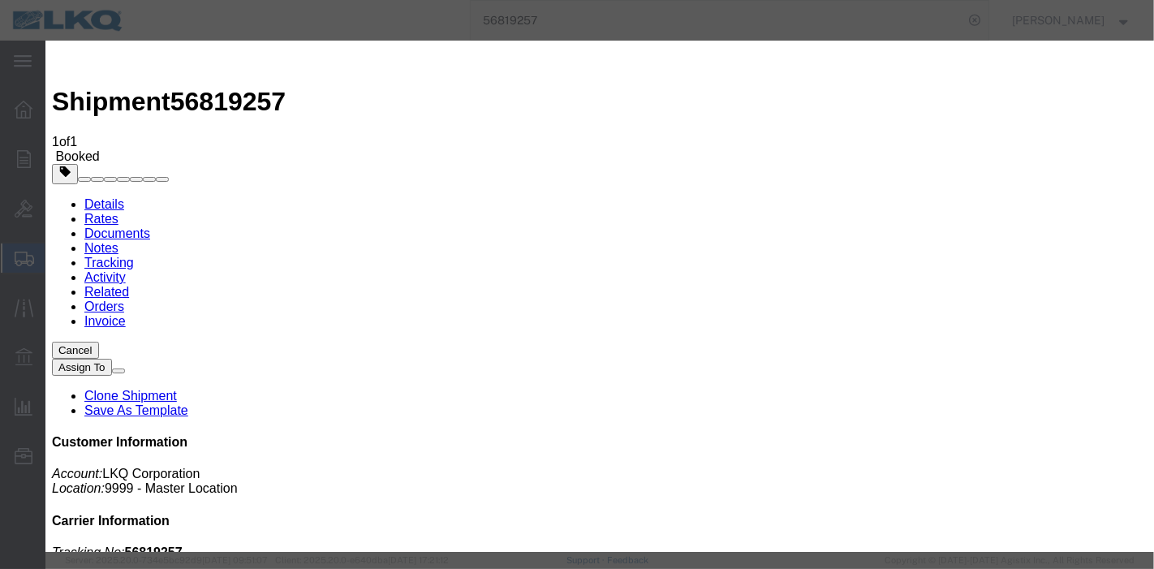
type input "[DATE]"
type input "7:00 PM"
select select "DELIVRED"
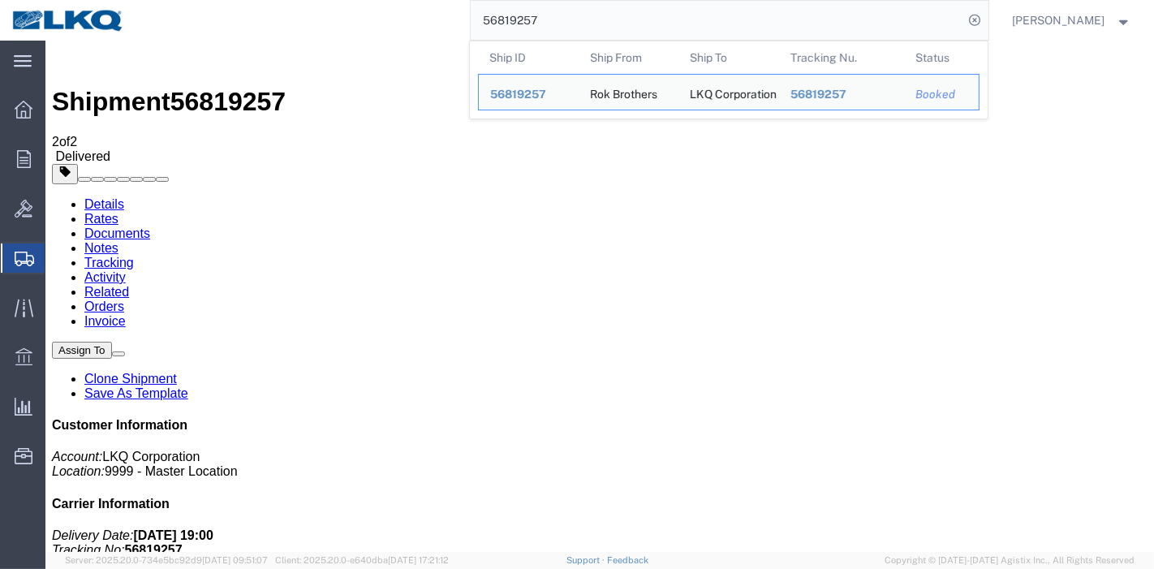
drag, startPoint x: 480, startPoint y: 19, endPoint x: 387, endPoint y: 19, distance: 92.5
click at [387, 19] on div "56819257 Ship ID Ship From Ship To Tracking Nu. Status Ship ID 56819257 Ship Fr…" at bounding box center [562, 20] width 852 height 41
paste input "76258"
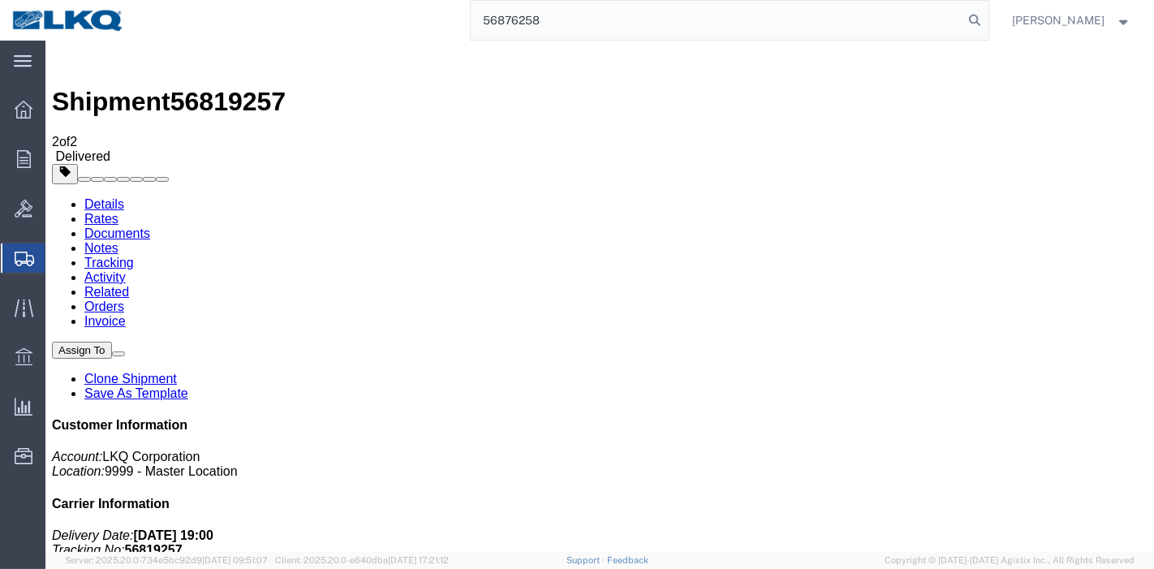
type input "56876258"
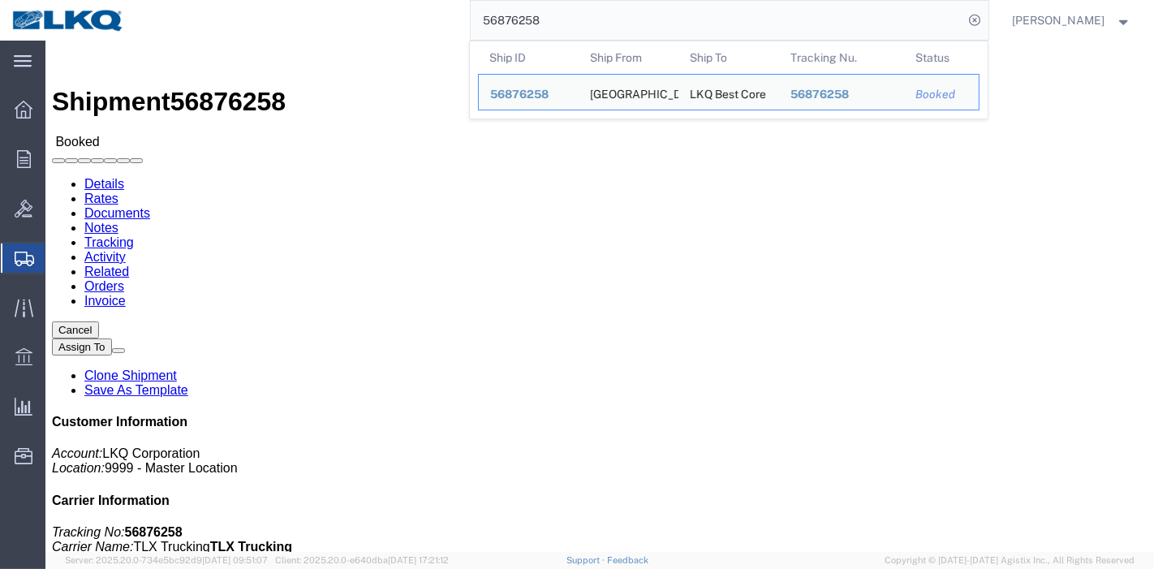
click link "Tracking"
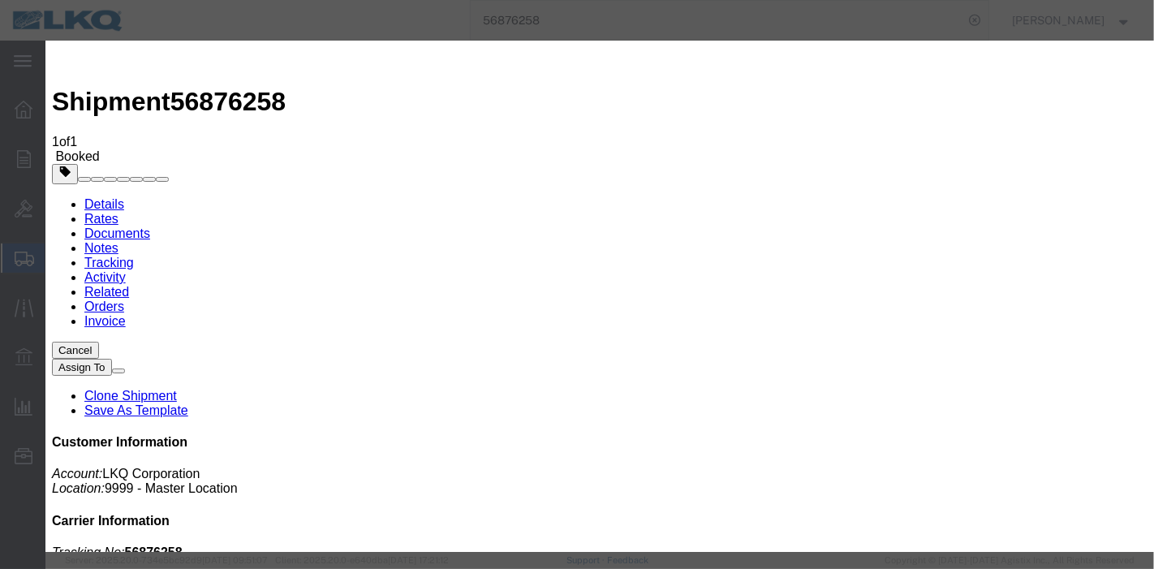
type input "[DATE]"
type input "7:00 PM"
select select "DELIVRED"
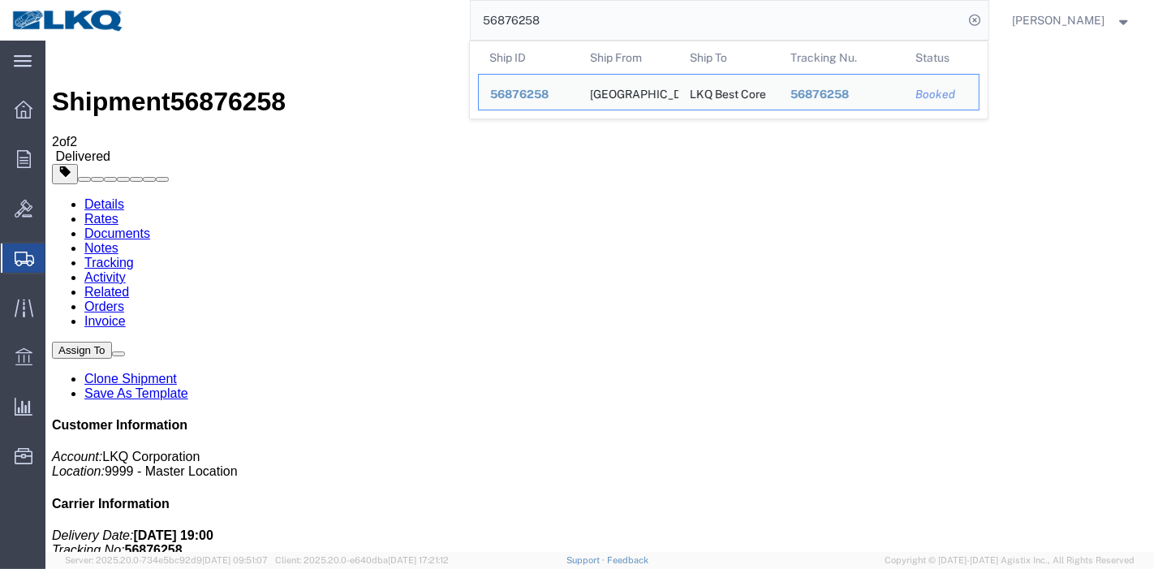
drag, startPoint x: 642, startPoint y: 56, endPoint x: 324, endPoint y: 45, distance: 318.4
paste input "577671"
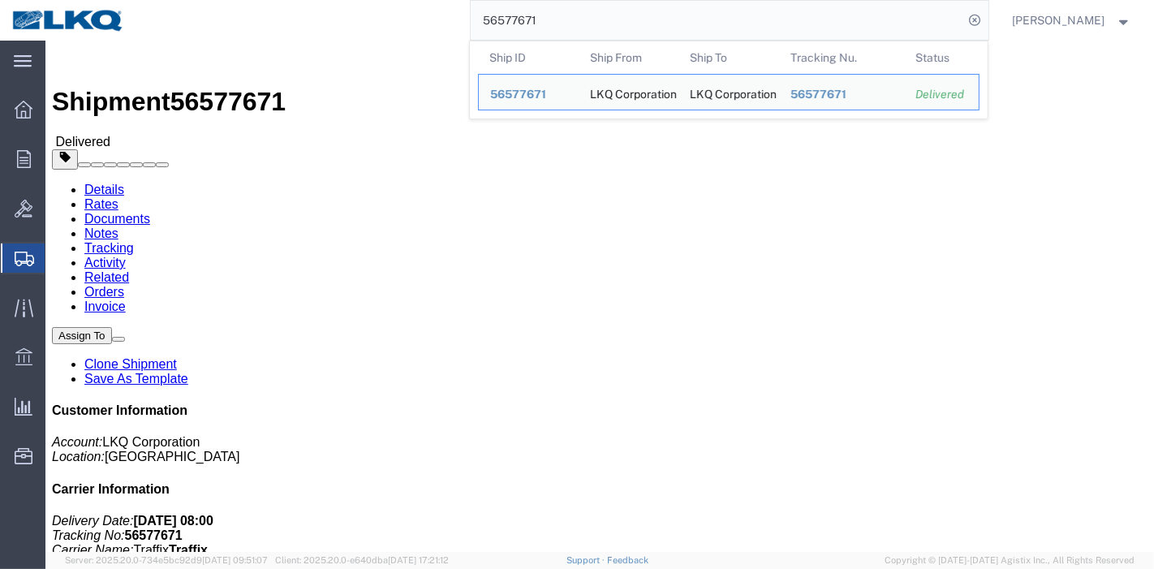
drag, startPoint x: 455, startPoint y: 24, endPoint x: 420, endPoint y: 23, distance: 34.1
click at [420, 23] on div "56577671 Ship ID Ship From Ship To Tracking Nu. Status Ship ID 56577671 Ship Fr…" at bounding box center [562, 20] width 852 height 41
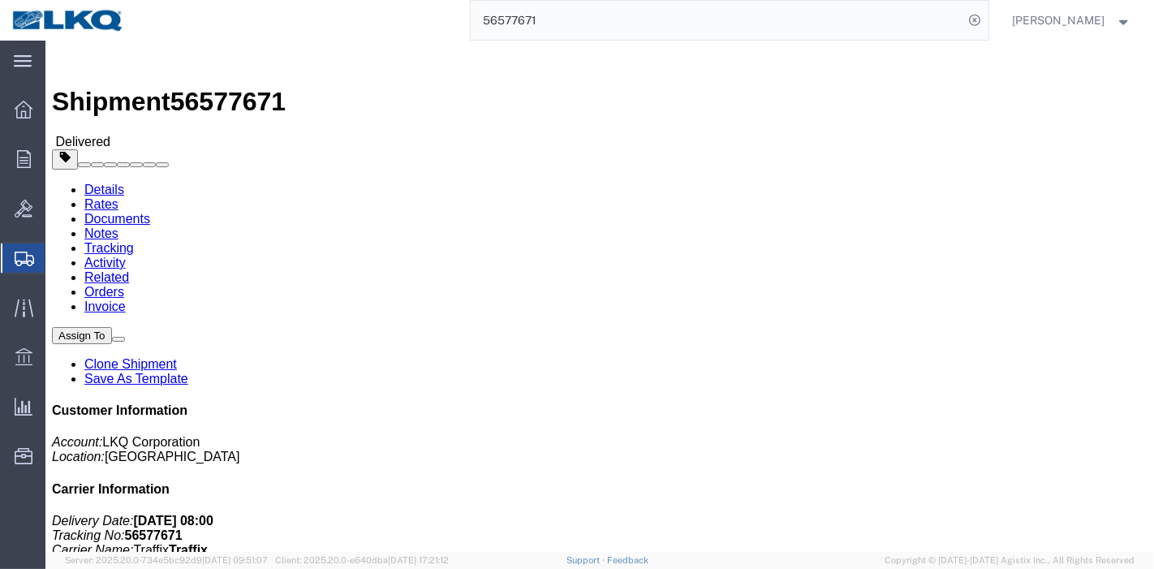
paste input "4176744"
click span "56912703"
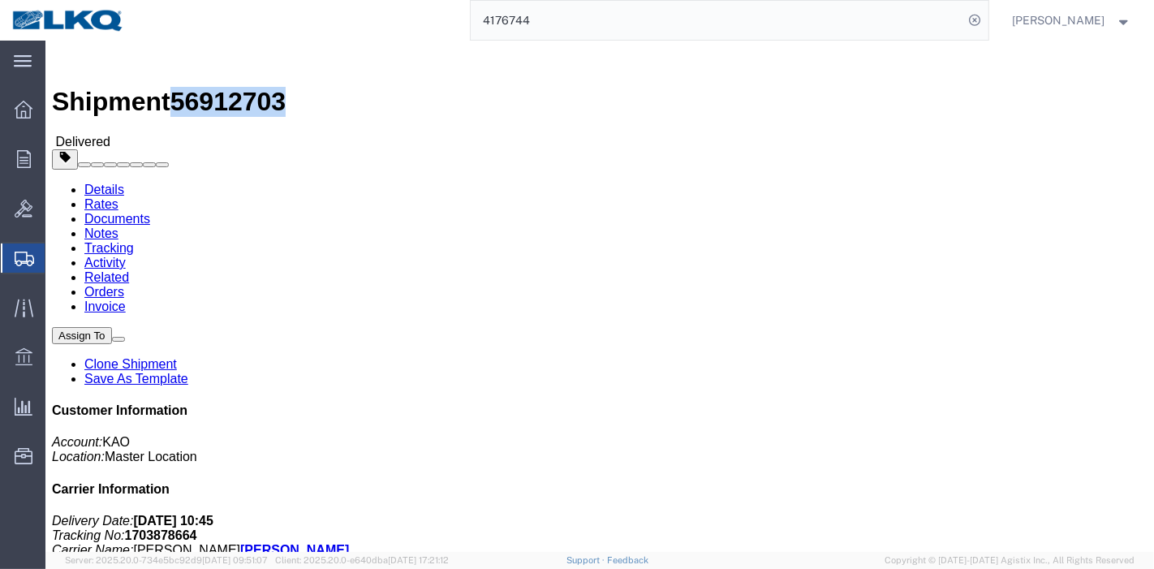
click span "56912703"
copy span "56912703"
click span "56912703"
drag, startPoint x: 231, startPoint y: 20, endPoint x: 147, endPoint y: 18, distance: 84.5
click h1 "Shipment 56912703"
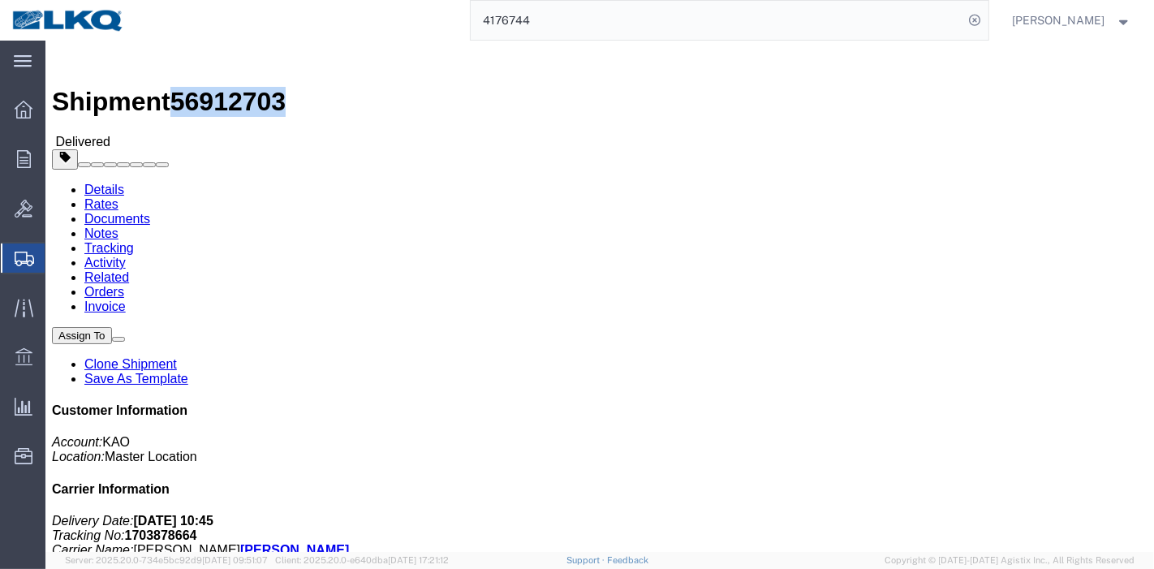
copy span "56912703"
click link "Rates"
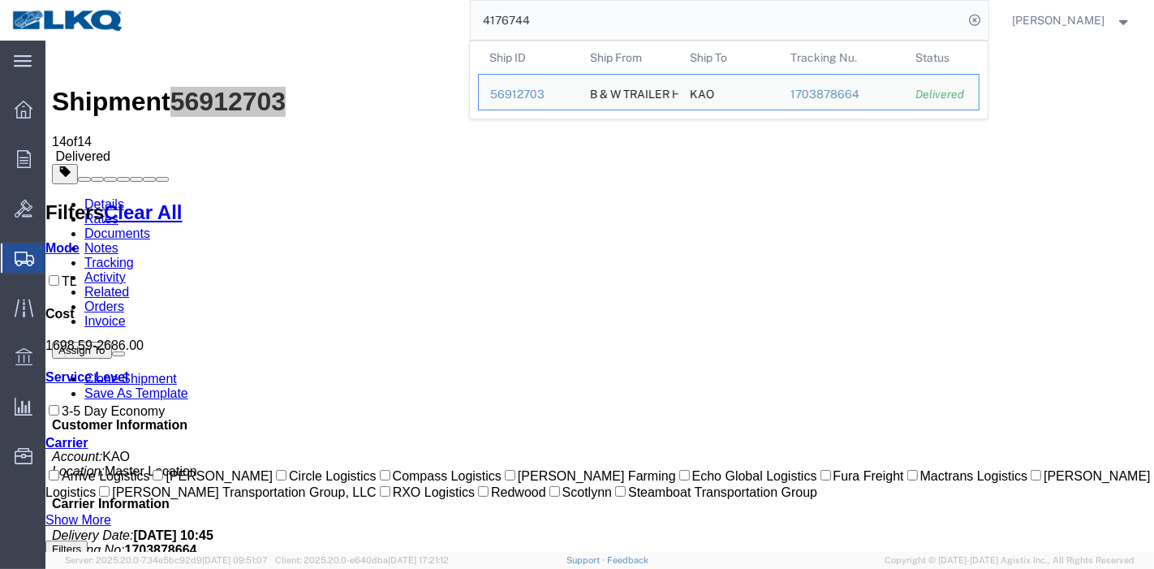
drag, startPoint x: 562, startPoint y: 31, endPoint x: 372, endPoint y: 31, distance: 189.9
click at [372, 31] on div "4176744 Ship ID Ship From Ship To Tracking Nu. Status Ship ID 56912703 Ship Fro…" at bounding box center [562, 20] width 852 height 41
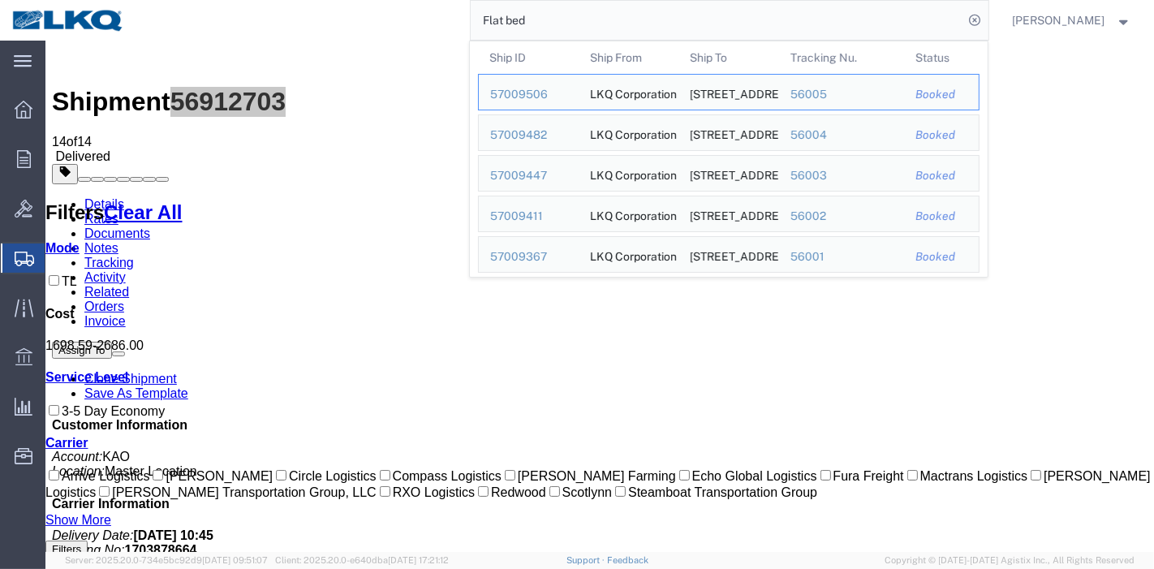
click at [554, 18] on input "Flat bed" at bounding box center [718, 20] width 494 height 39
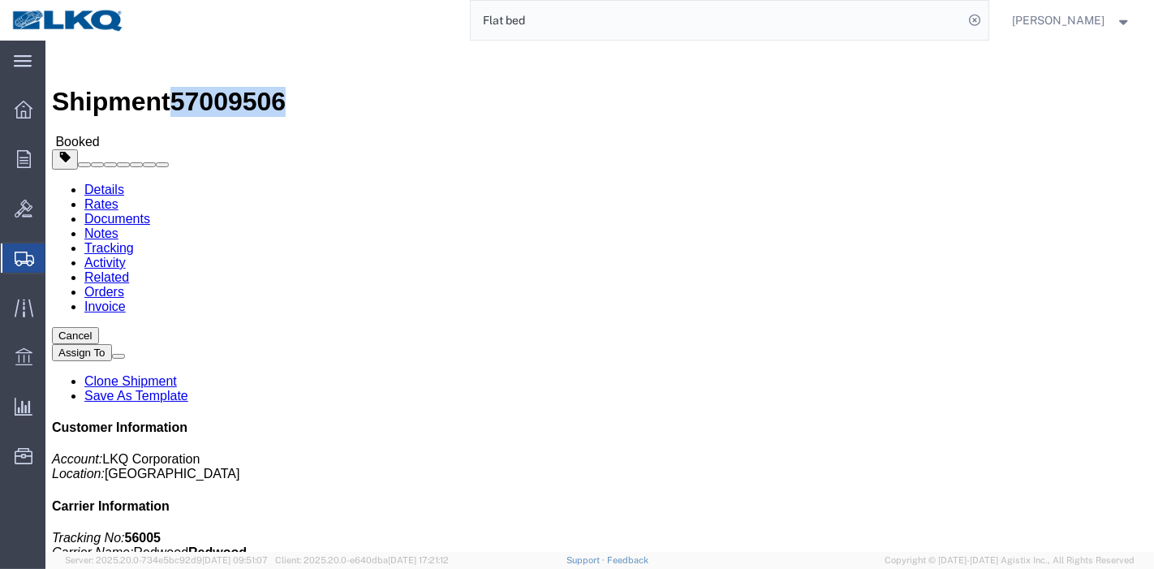
drag, startPoint x: 152, startPoint y: 16, endPoint x: 239, endPoint y: 16, distance: 86.9
click div "Shipment 57009506 Booked"
copy span "57009506"
click link "Rates"
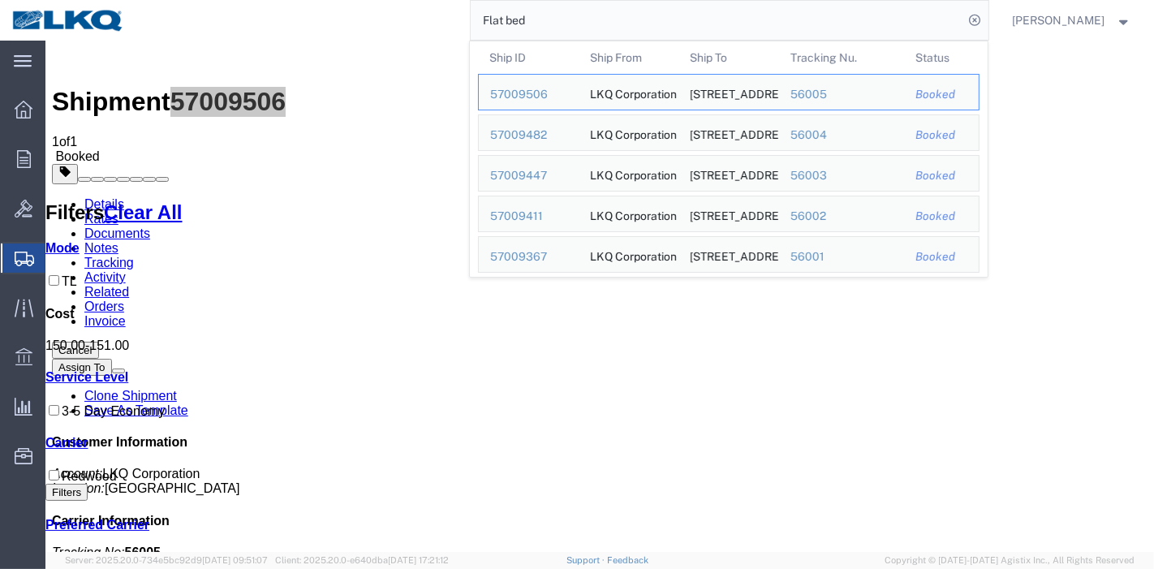
drag, startPoint x: 392, startPoint y: 24, endPoint x: 382, endPoint y: 24, distance: 10.6
click at [382, 24] on div "Flat bed Ship ID Ship From Ship To Tracking Nu. Status Ship ID 57009506 Ship Fr…" at bounding box center [562, 20] width 852 height 41
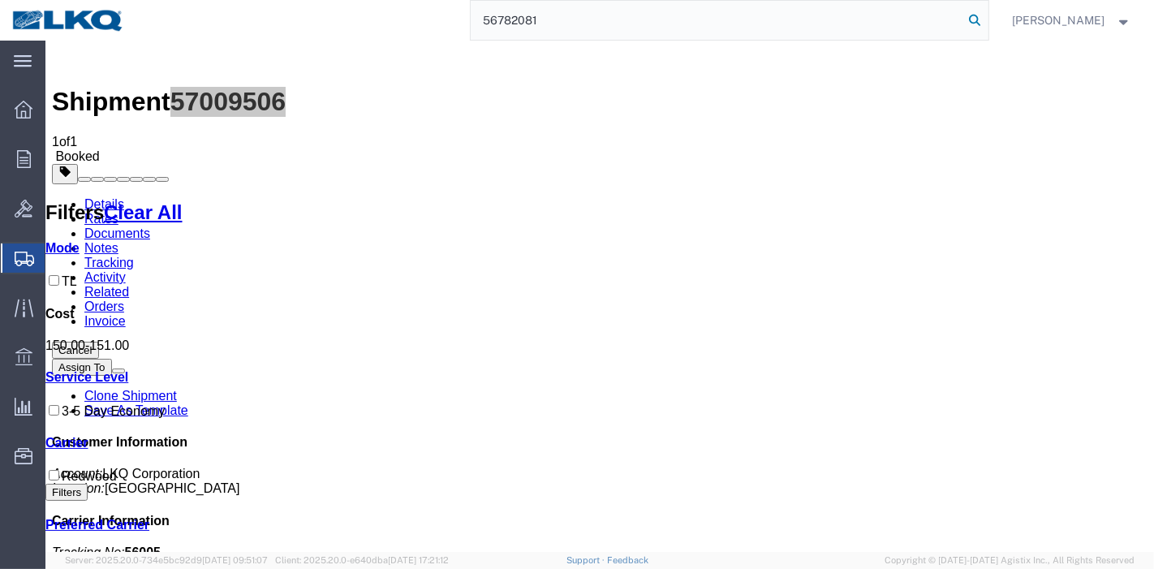
type input "56782081"
click at [981, 13] on icon at bounding box center [975, 20] width 23 height 23
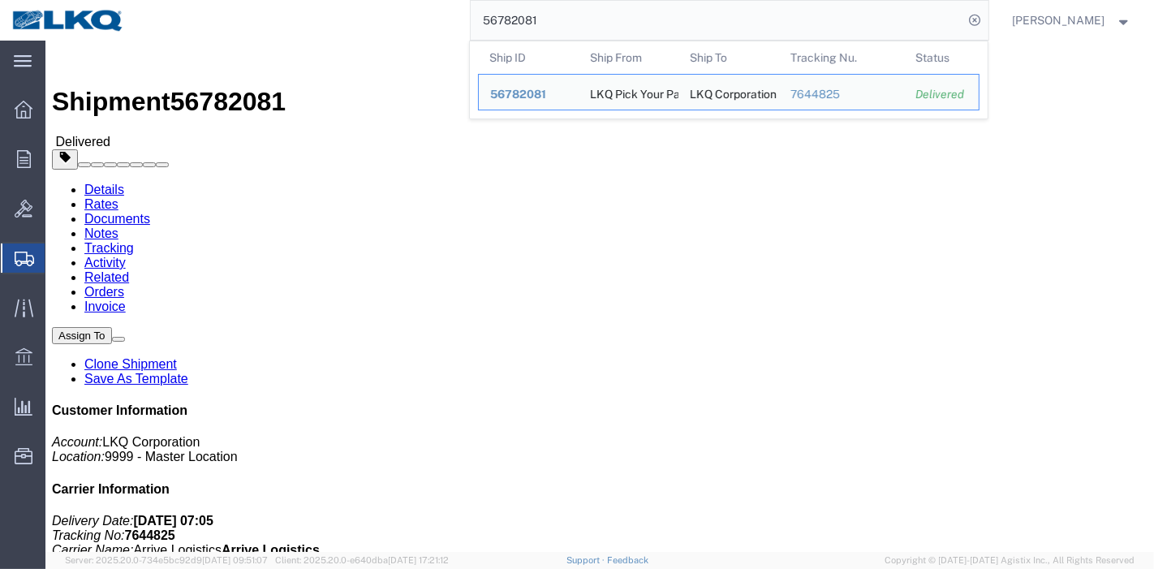
click link "Rates"
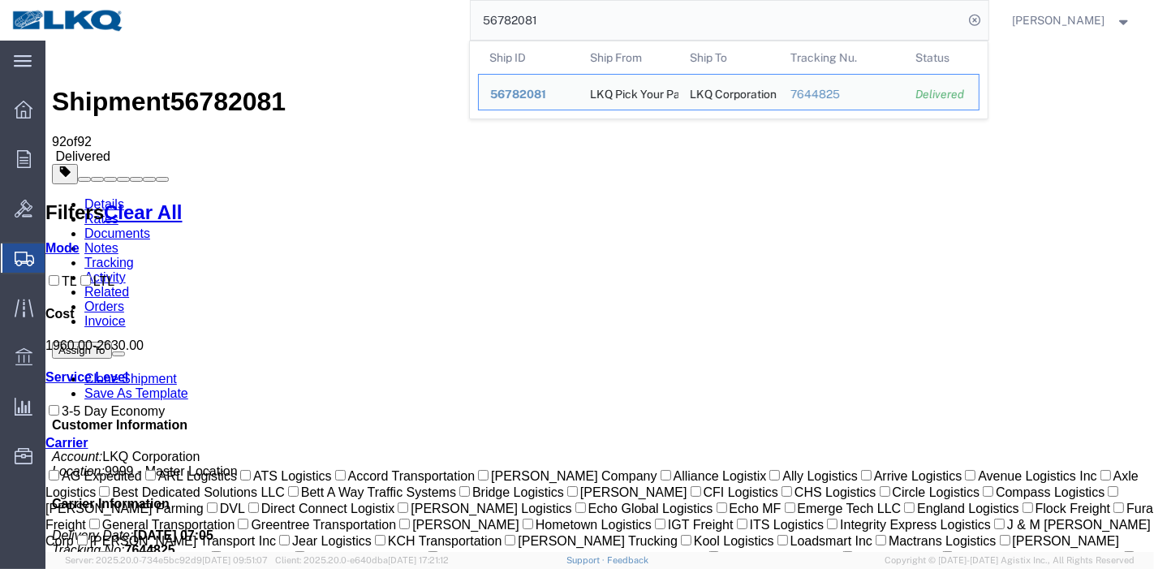
drag, startPoint x: 566, startPoint y: 26, endPoint x: 395, endPoint y: 25, distance: 170.5
click at [395, 25] on div "56782081 Ship ID Ship From Ship To Tracking Nu. Status Ship ID 56782081 Ship Fr…" at bounding box center [562, 20] width 852 height 41
drag, startPoint x: 570, startPoint y: 22, endPoint x: 462, endPoint y: 22, distance: 108.0
click at [462, 22] on div "56782081 Ship ID Ship From Ship To Tracking Nu. Status Ship ID 56782081 Ship Fr…" at bounding box center [562, 20] width 852 height 41
